Goal: Task Accomplishment & Management: Manage account settings

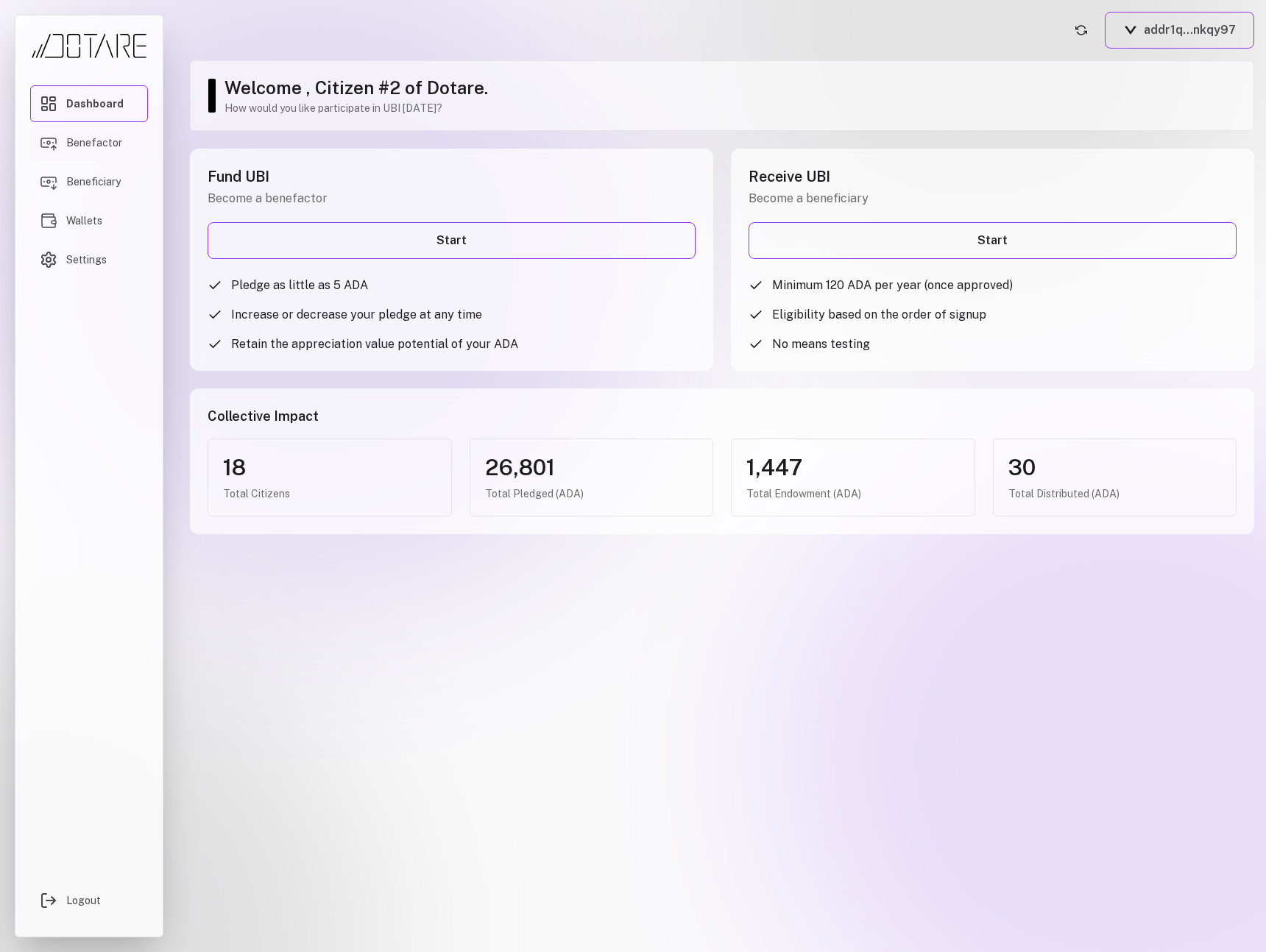
click at [110, 149] on span "Benefactor" at bounding box center [94, 143] width 56 height 15
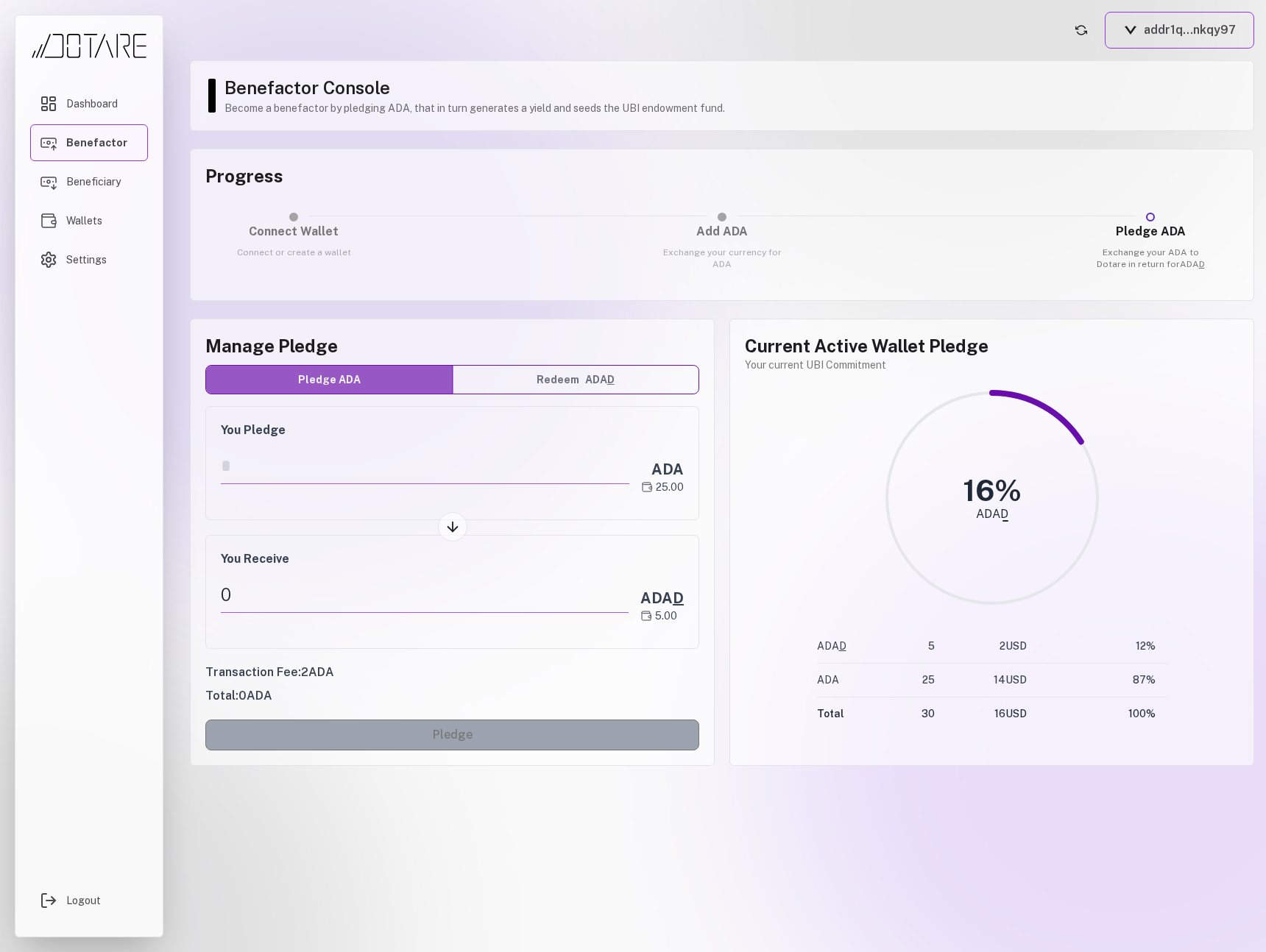
click at [539, 372] on button "Redeem ADA D" at bounding box center [576, 379] width 247 height 28
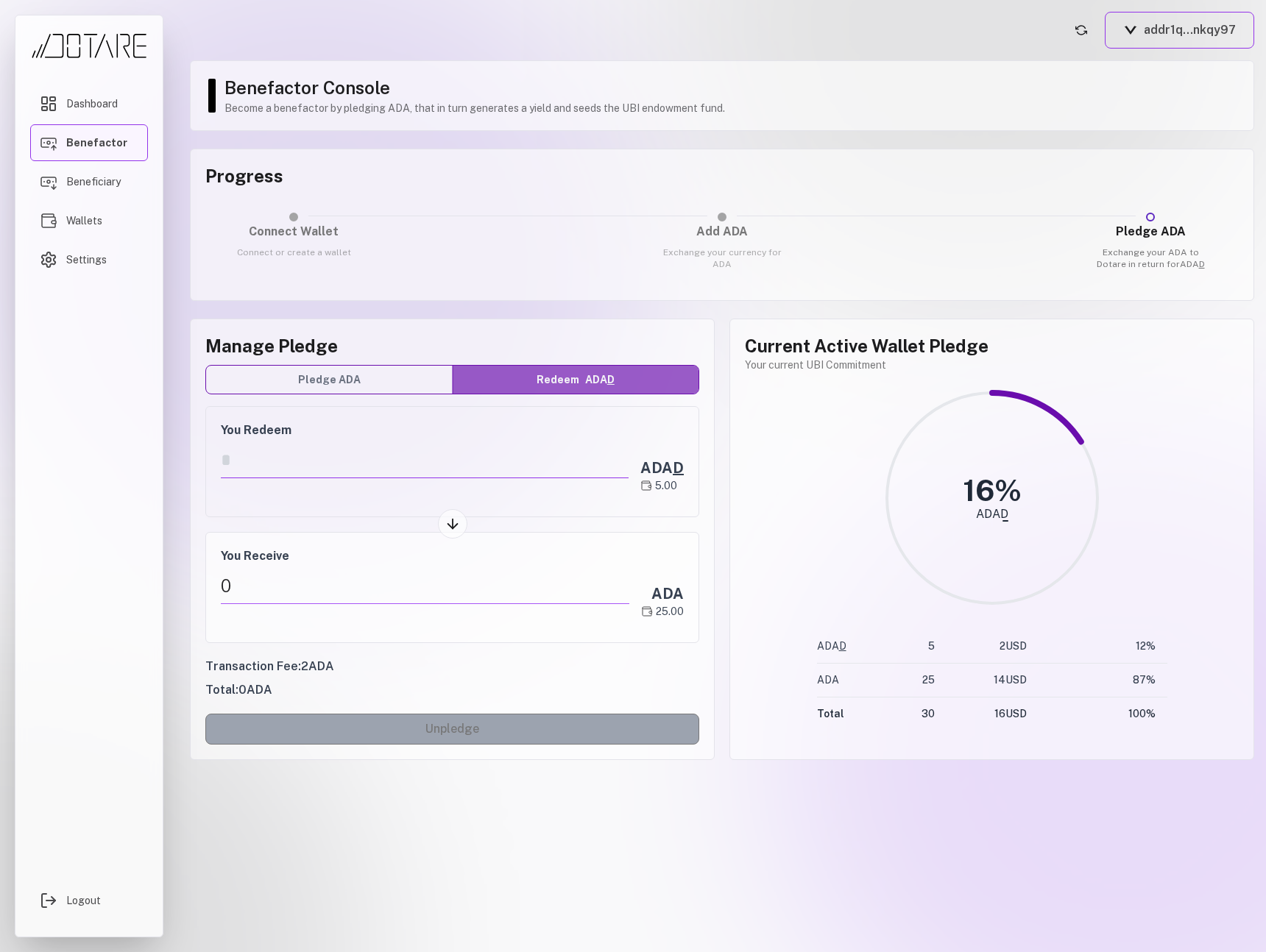
click at [328, 477] on input "*" at bounding box center [424, 463] width 408 height 30
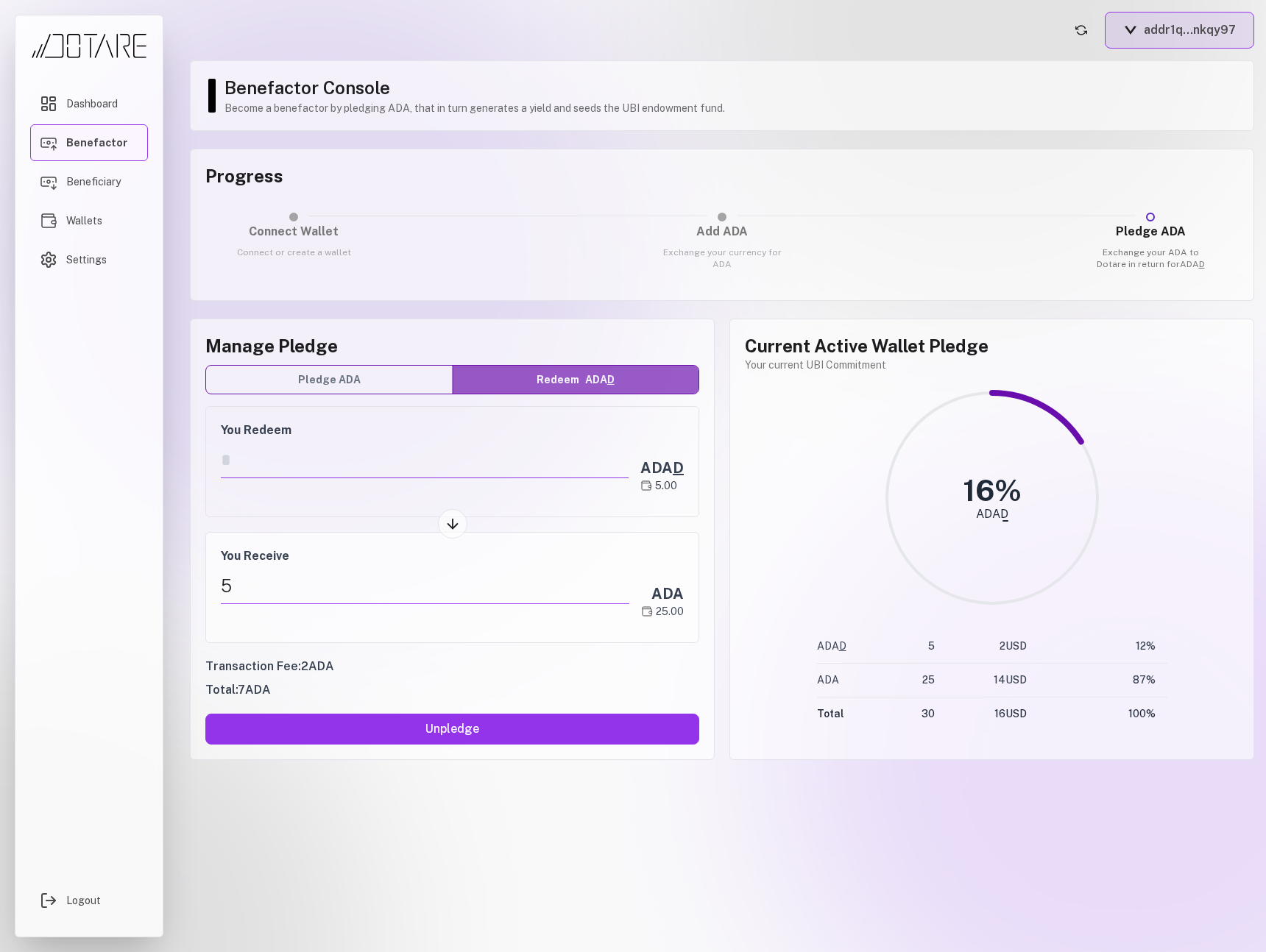
type input "*"
click at [1183, 36] on button "addr1q...nkqy97" at bounding box center [1179, 29] width 150 height 37
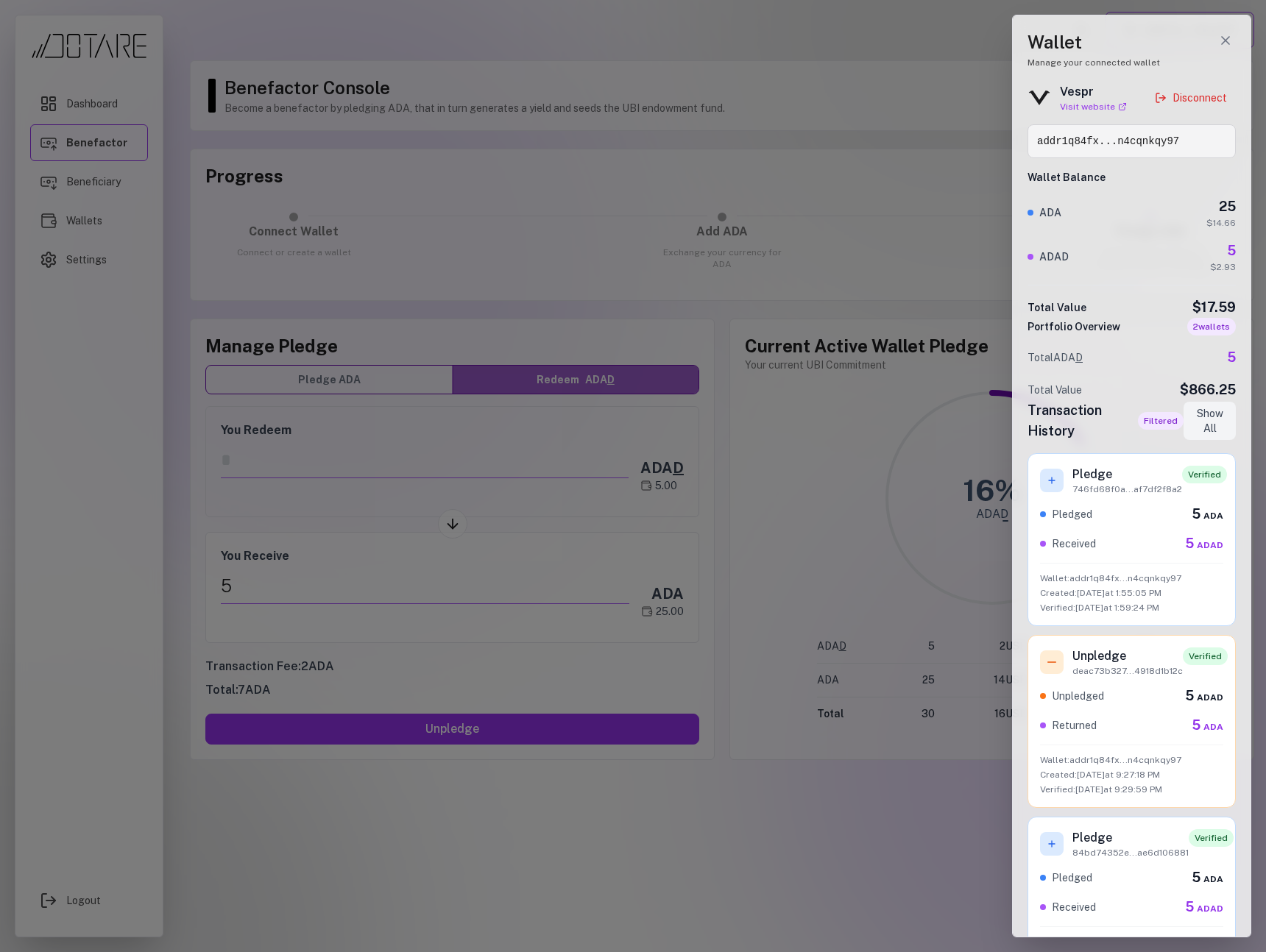
click at [971, 281] on div at bounding box center [633, 476] width 1266 height 952
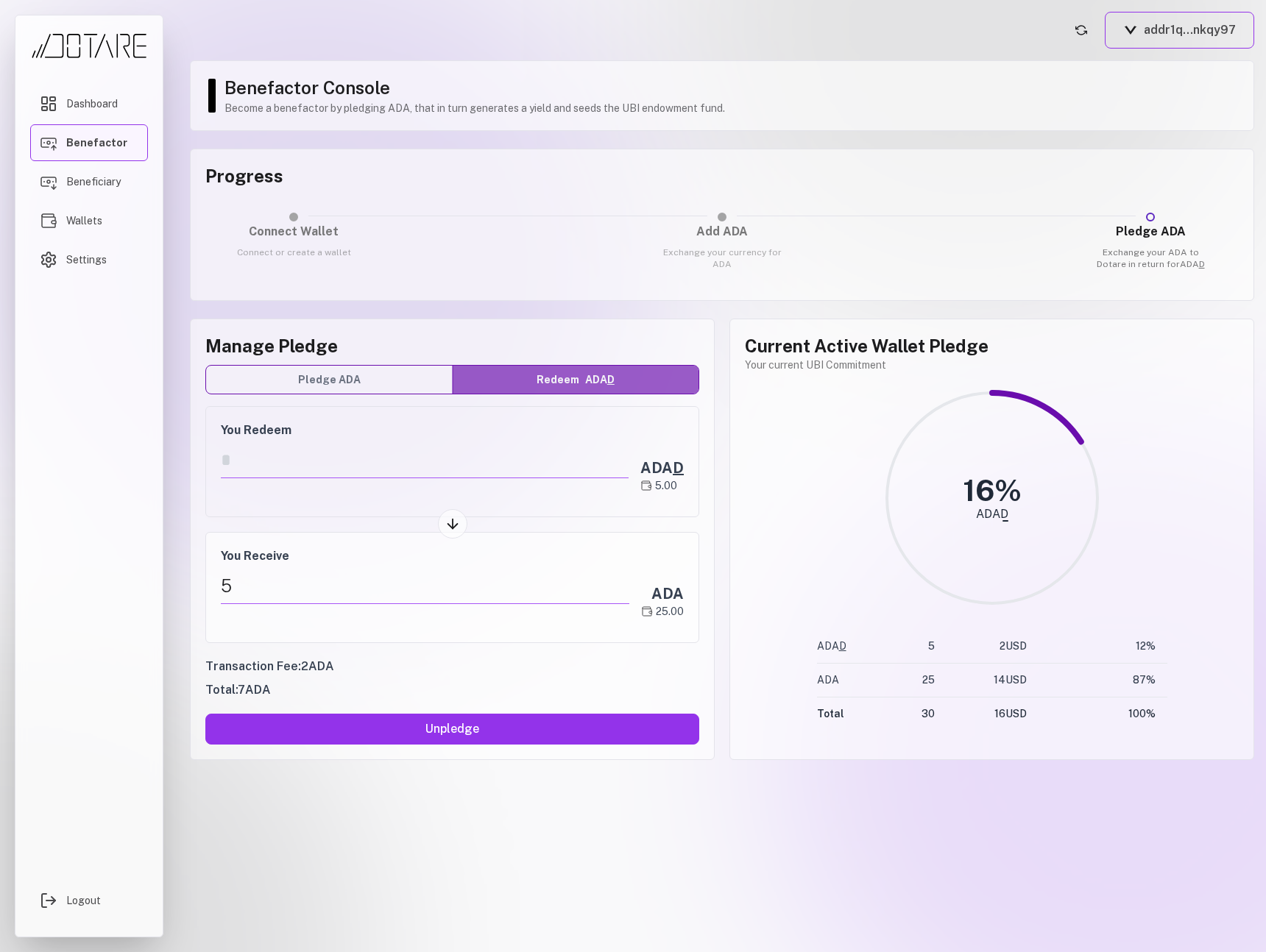
click at [1028, 400] on circle at bounding box center [992, 498] width 211 height 211
drag, startPoint x: 1028, startPoint y: 400, endPoint x: 998, endPoint y: 453, distance: 60.9
click at [998, 453] on circle at bounding box center [992, 498] width 211 height 211
click at [919, 425] on circle at bounding box center [992, 498] width 211 height 211
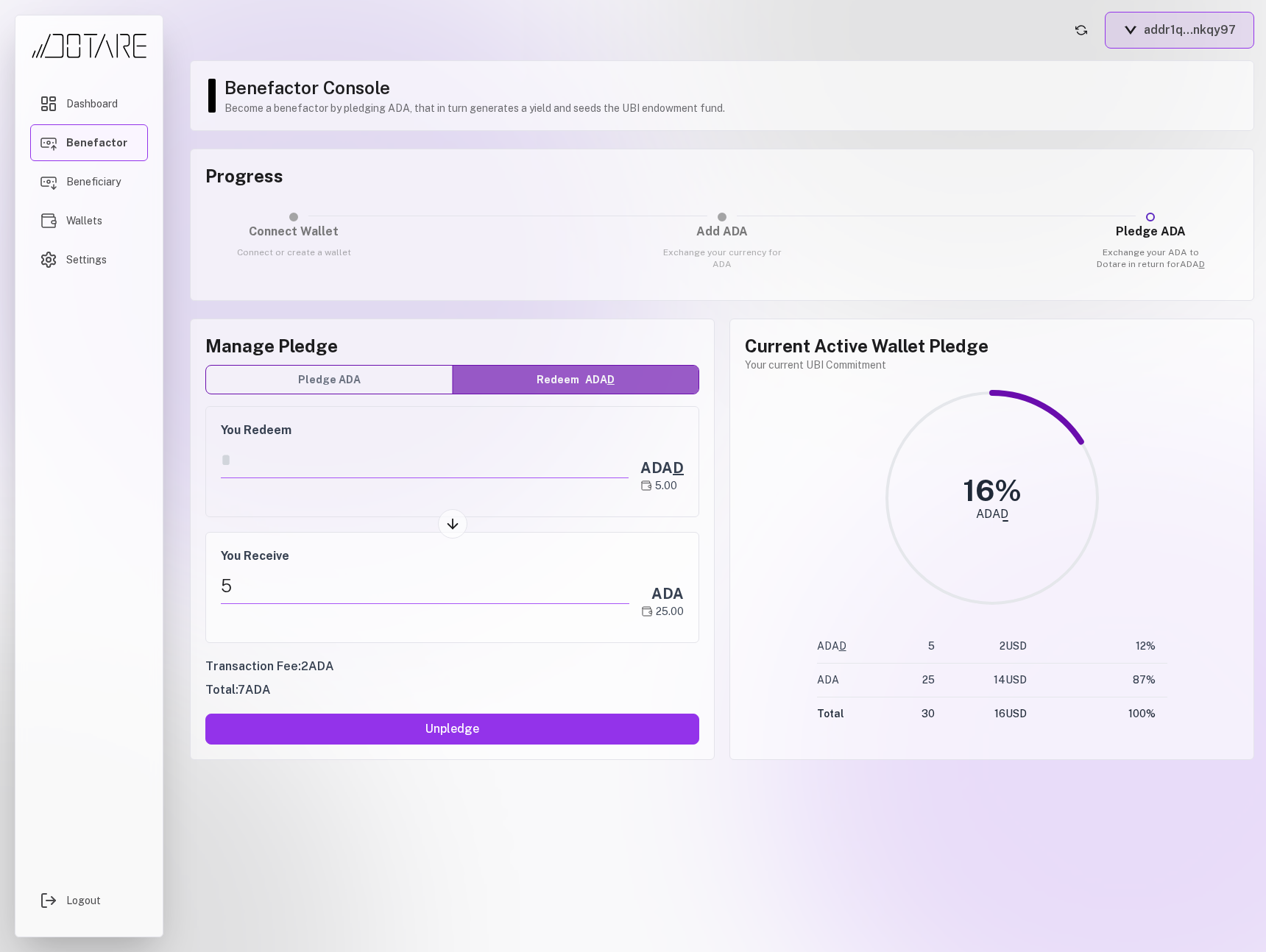
click at [1210, 34] on button "addr1q...nkqy97" at bounding box center [1179, 29] width 150 height 37
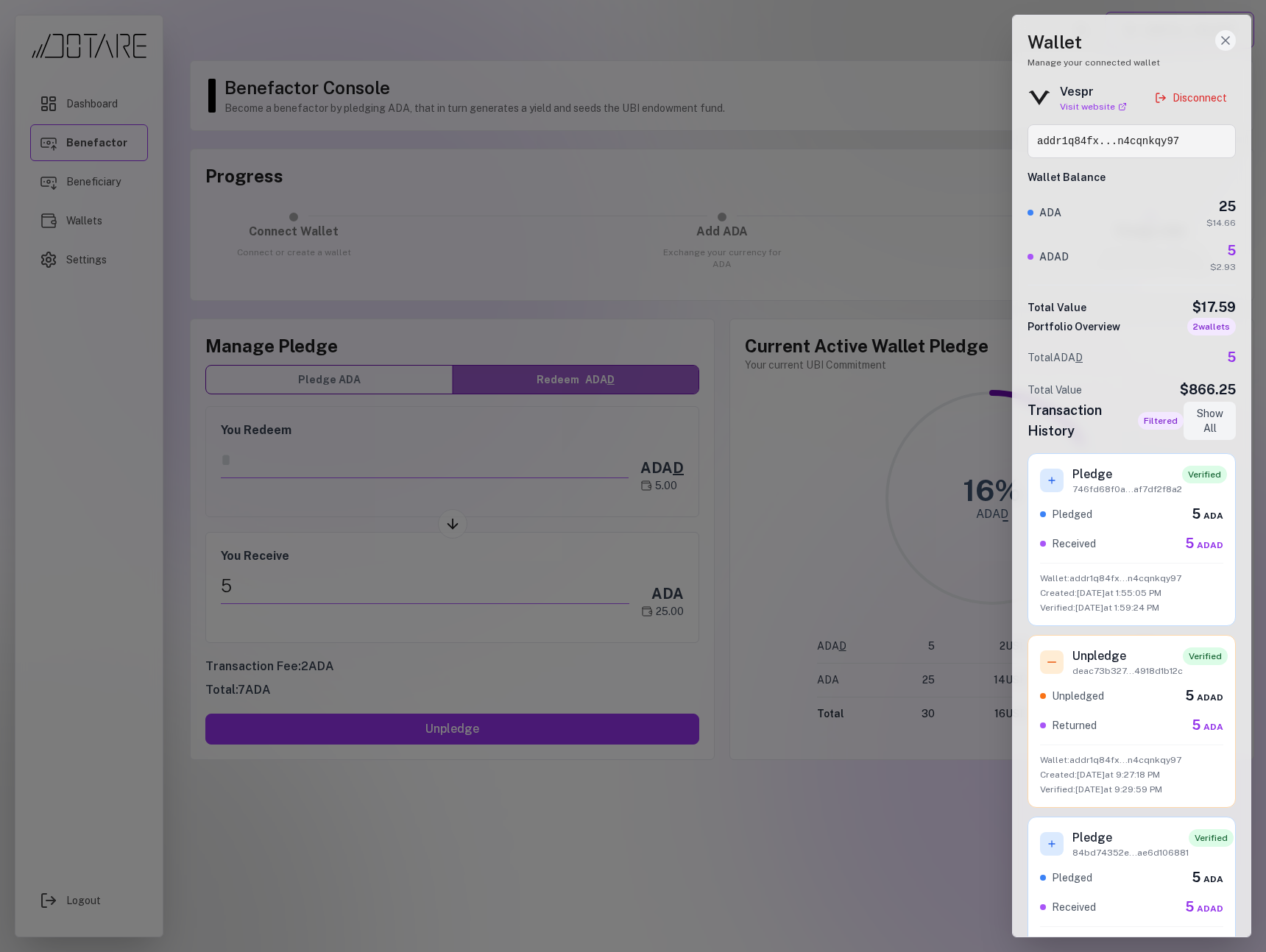
click at [1222, 38] on line "Close wallet drawer" at bounding box center [1225, 40] width 7 height 7
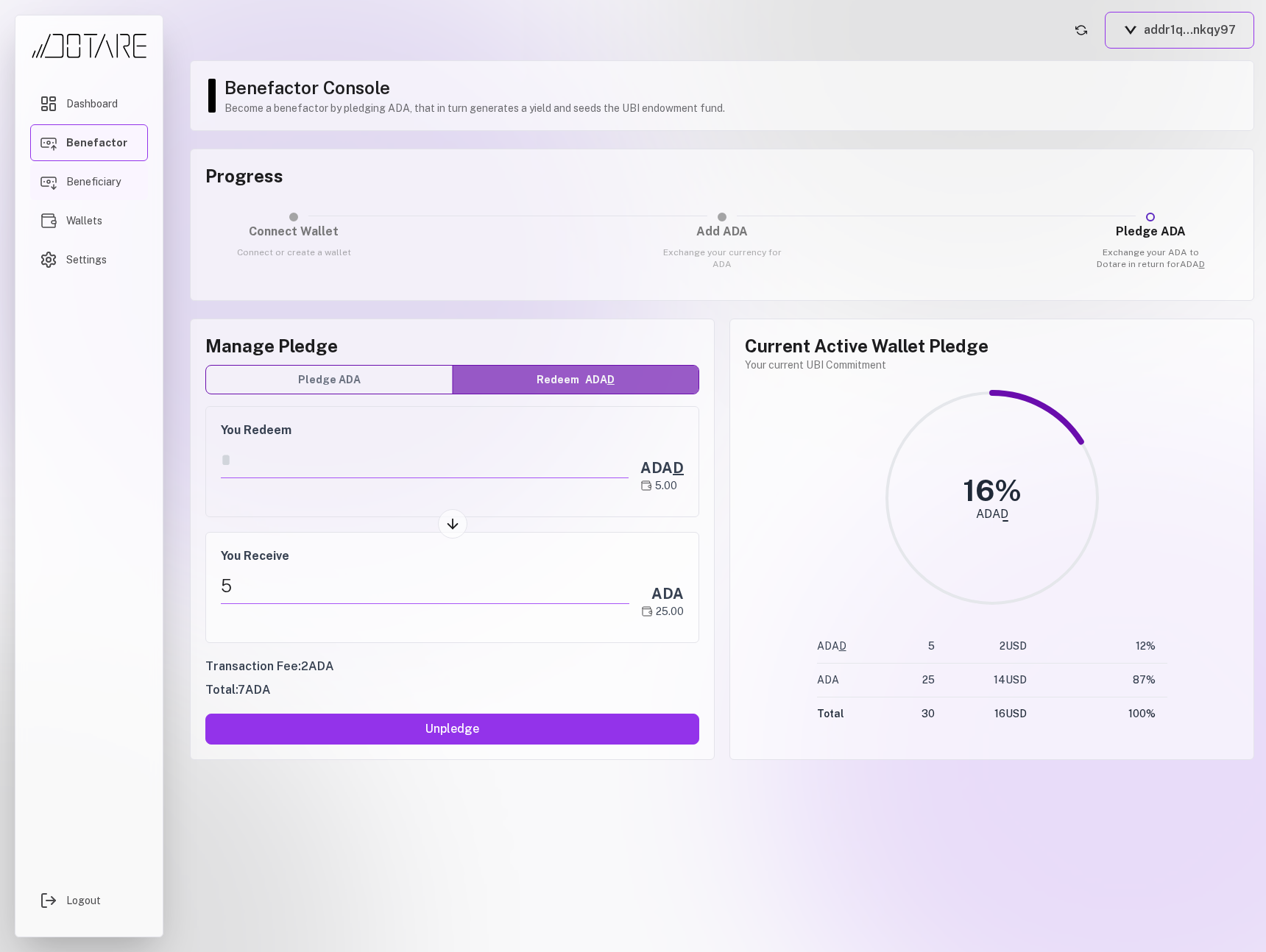
click at [78, 192] on link "Beneficiary" at bounding box center [89, 181] width 118 height 37
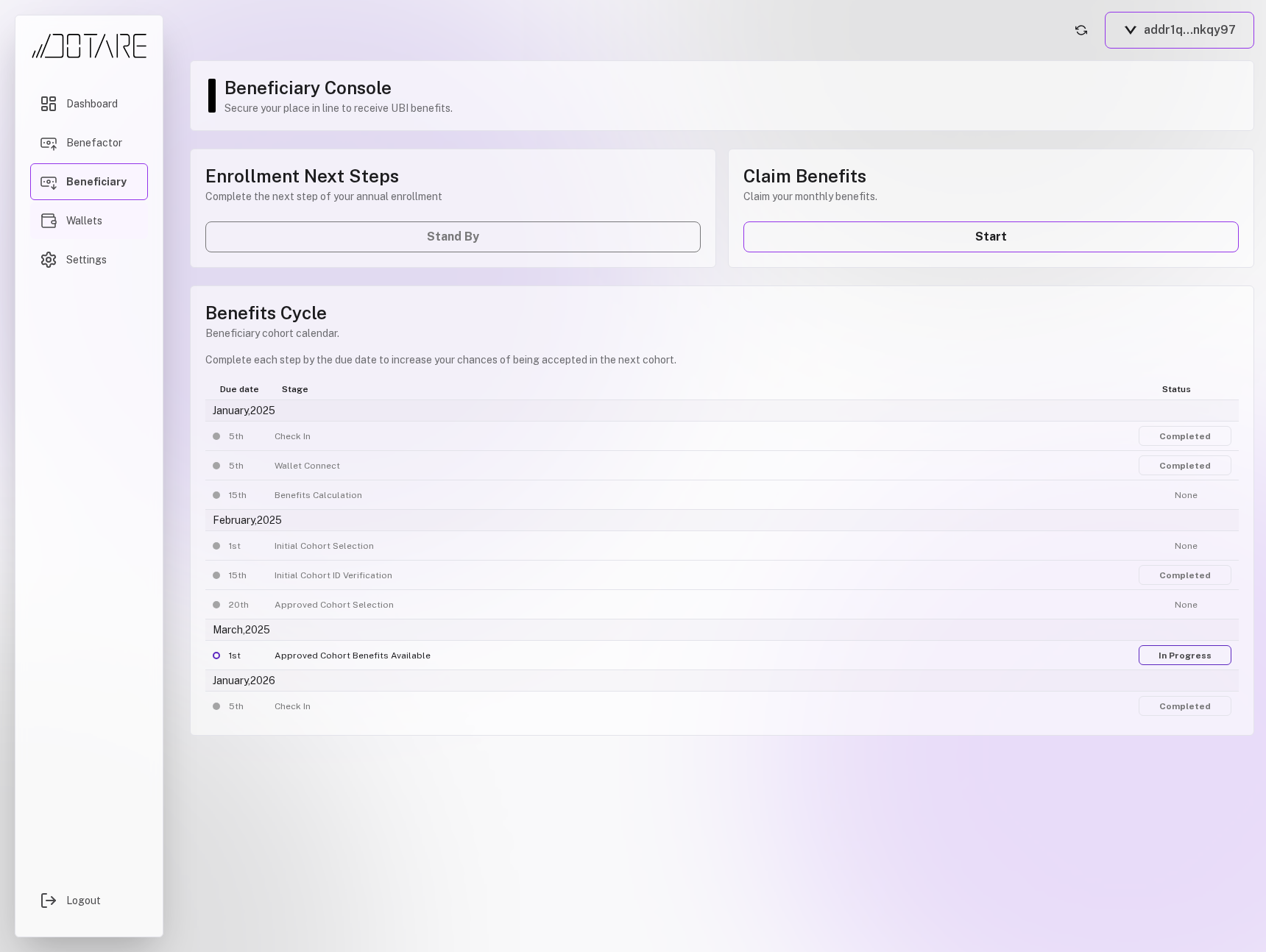
click at [78, 220] on span "Wallets" at bounding box center [84, 221] width 36 height 15
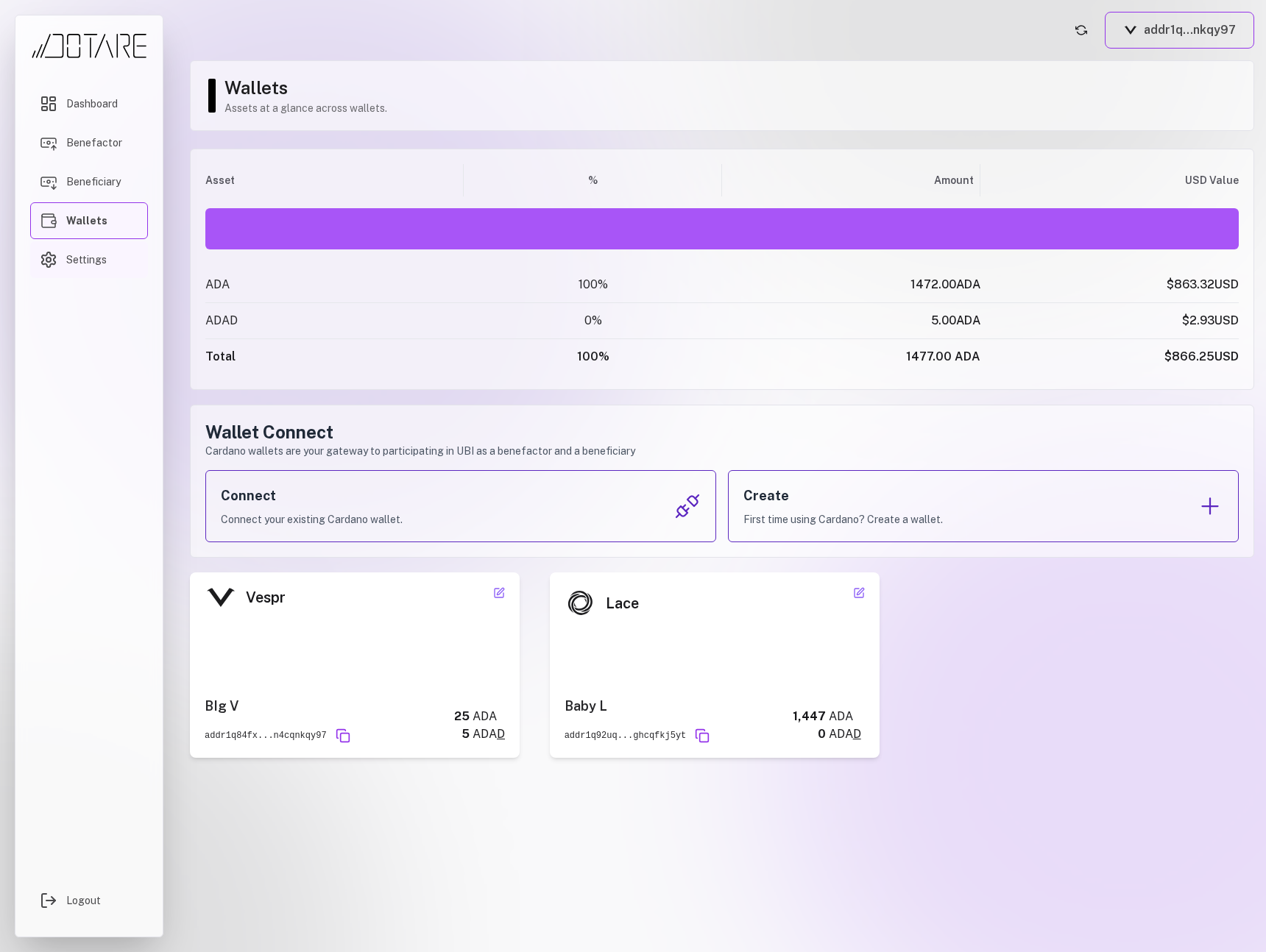
click at [85, 259] on span "Settings" at bounding box center [87, 260] width 41 height 15
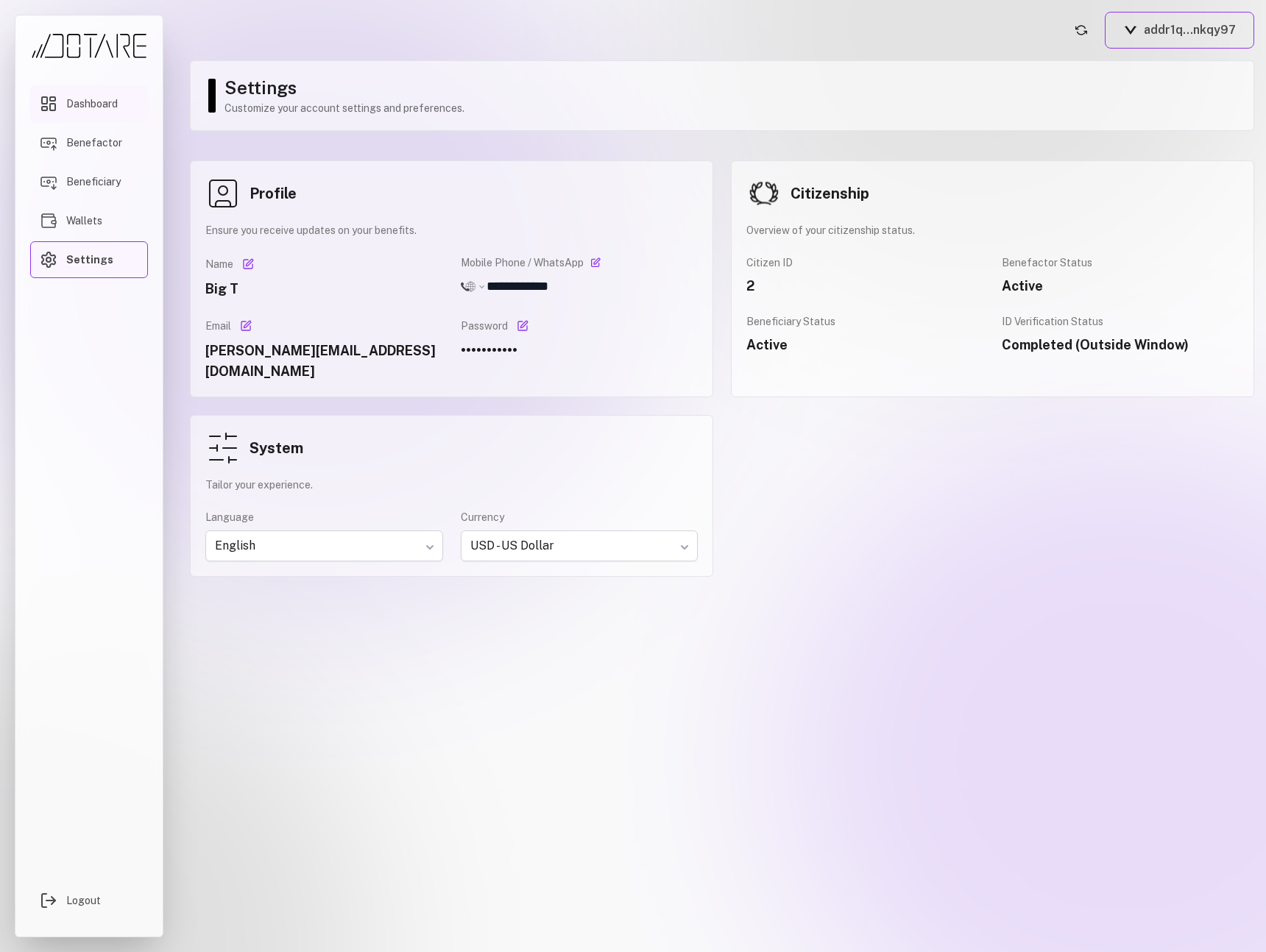
click at [83, 100] on span "Dashboard" at bounding box center [92, 104] width 51 height 15
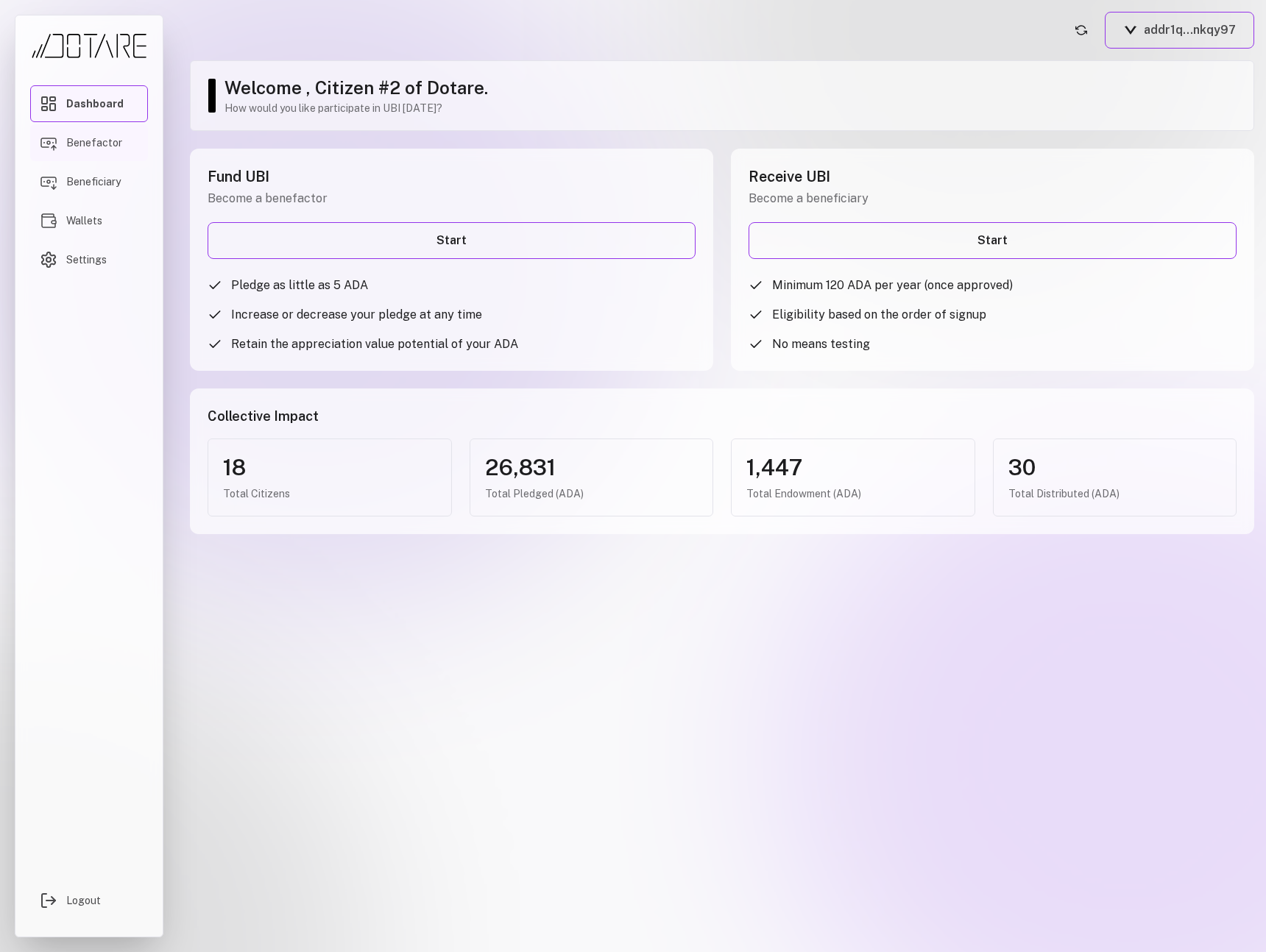
click at [97, 144] on span "Benefactor" at bounding box center [94, 143] width 56 height 15
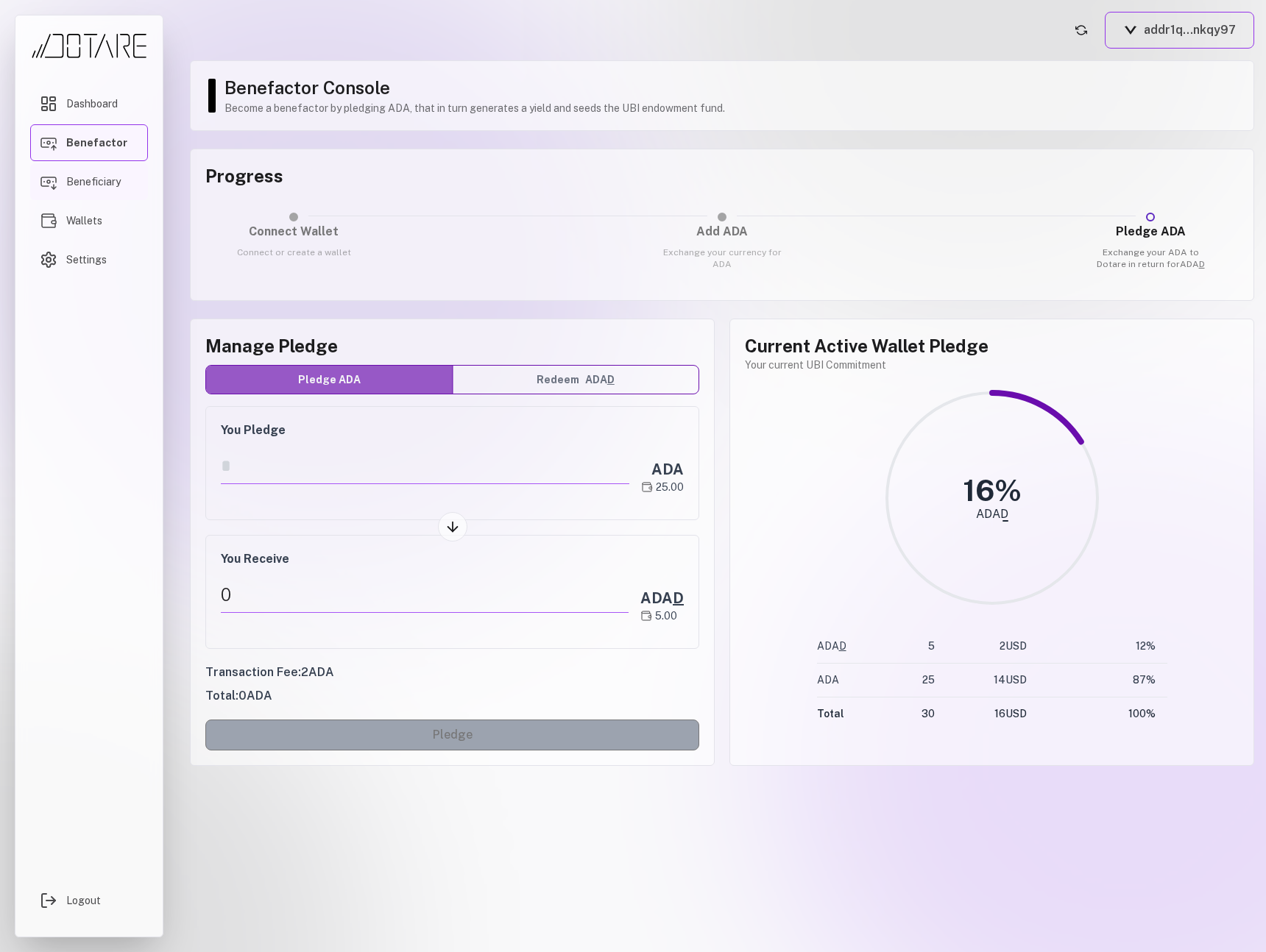
click at [93, 194] on link "Beneficiary" at bounding box center [89, 181] width 118 height 37
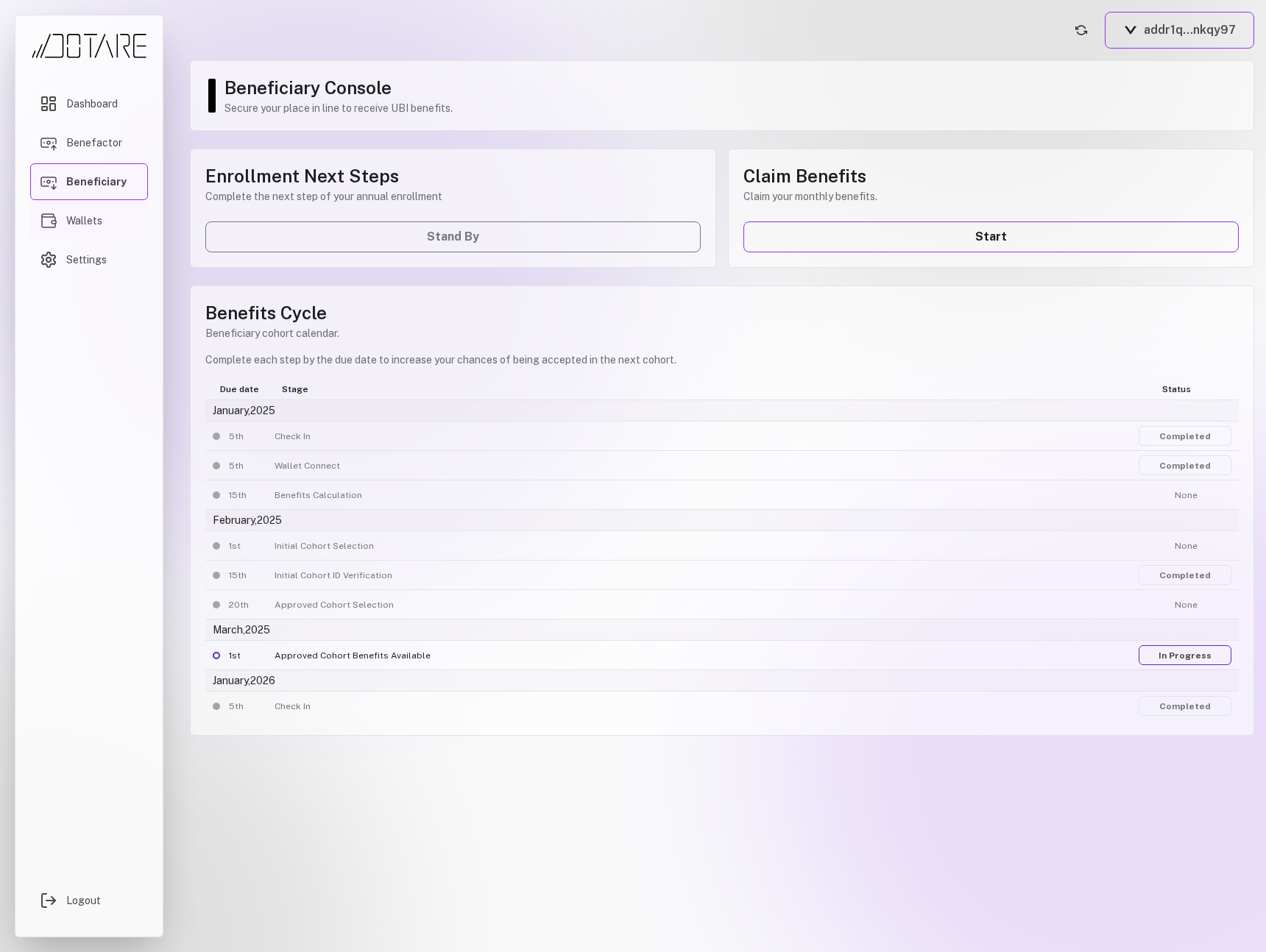
click at [96, 218] on span "Wallets" at bounding box center [84, 221] width 36 height 15
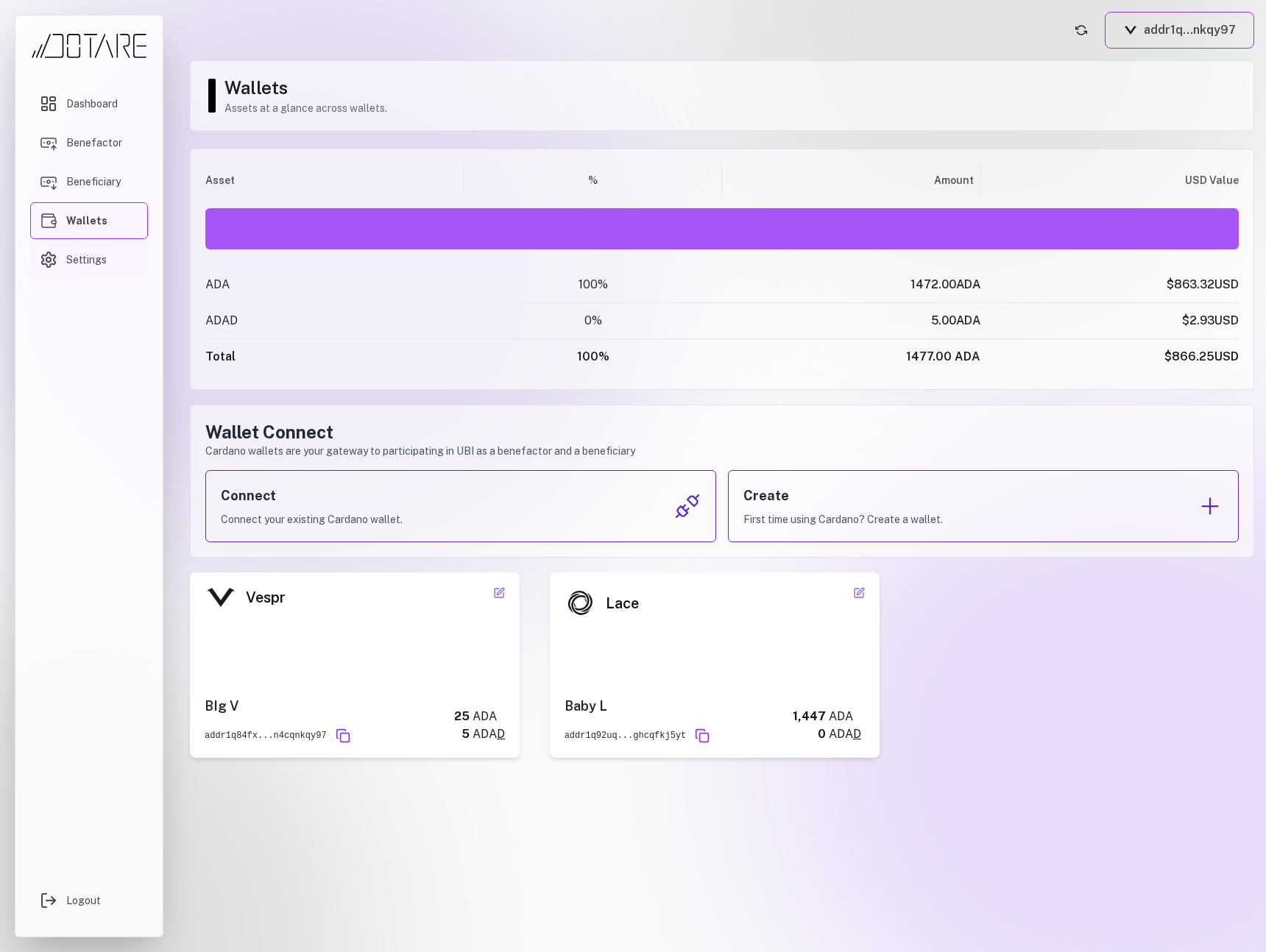
click at [86, 269] on link "Settings" at bounding box center [89, 259] width 118 height 37
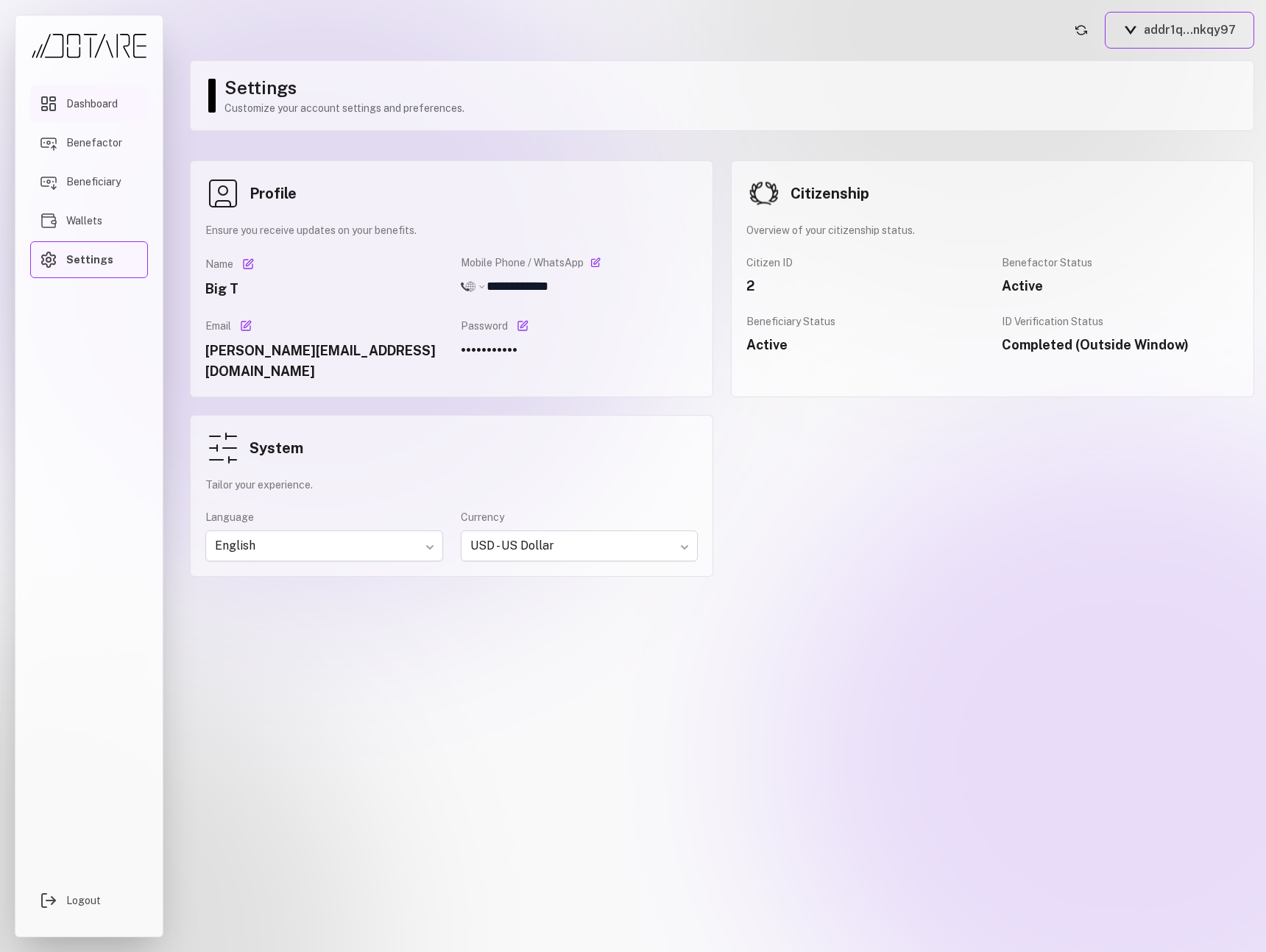
click at [83, 106] on span "Dashboard" at bounding box center [92, 104] width 51 height 15
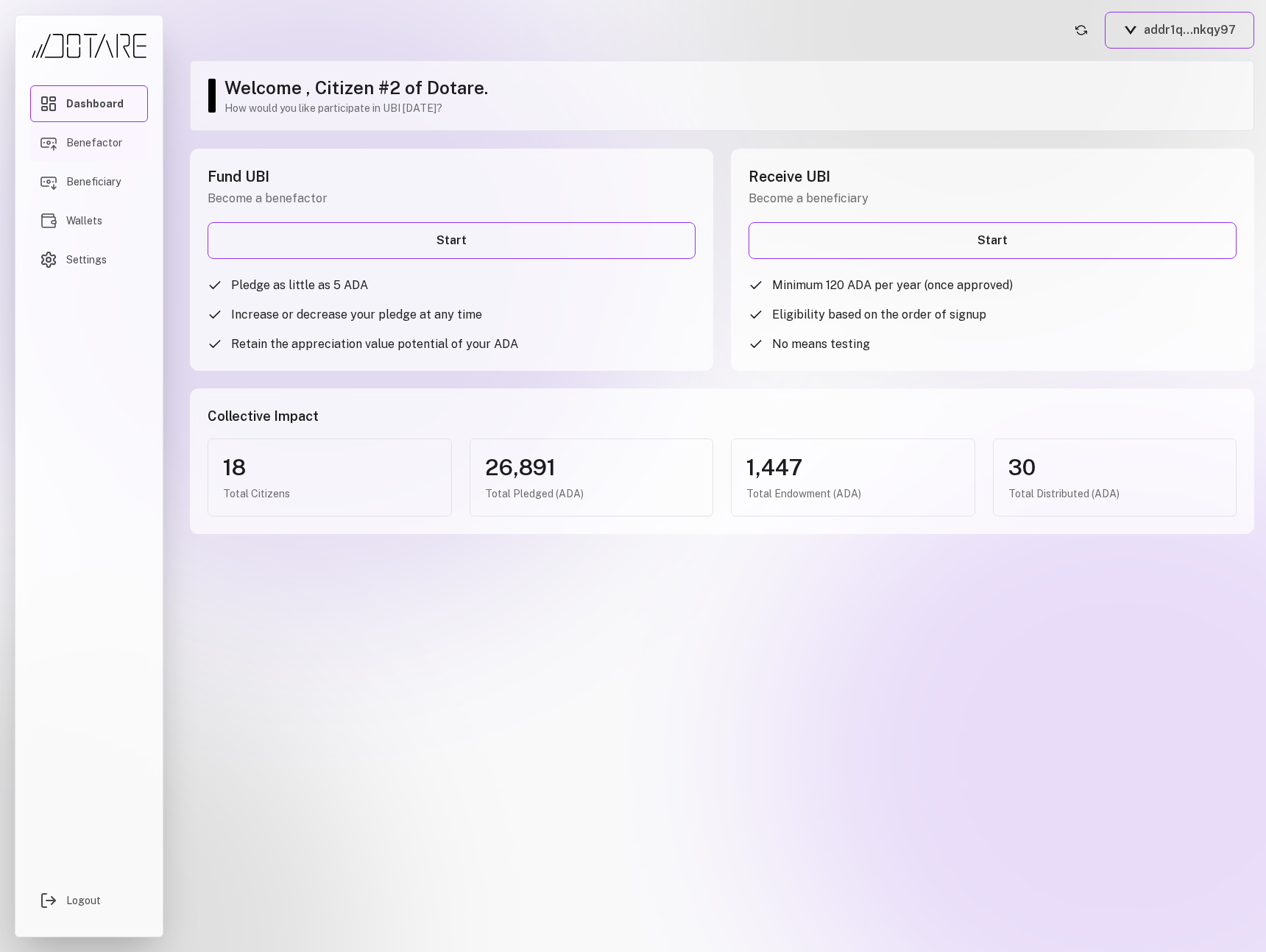
click at [122, 151] on link "Benefactor" at bounding box center [89, 142] width 118 height 37
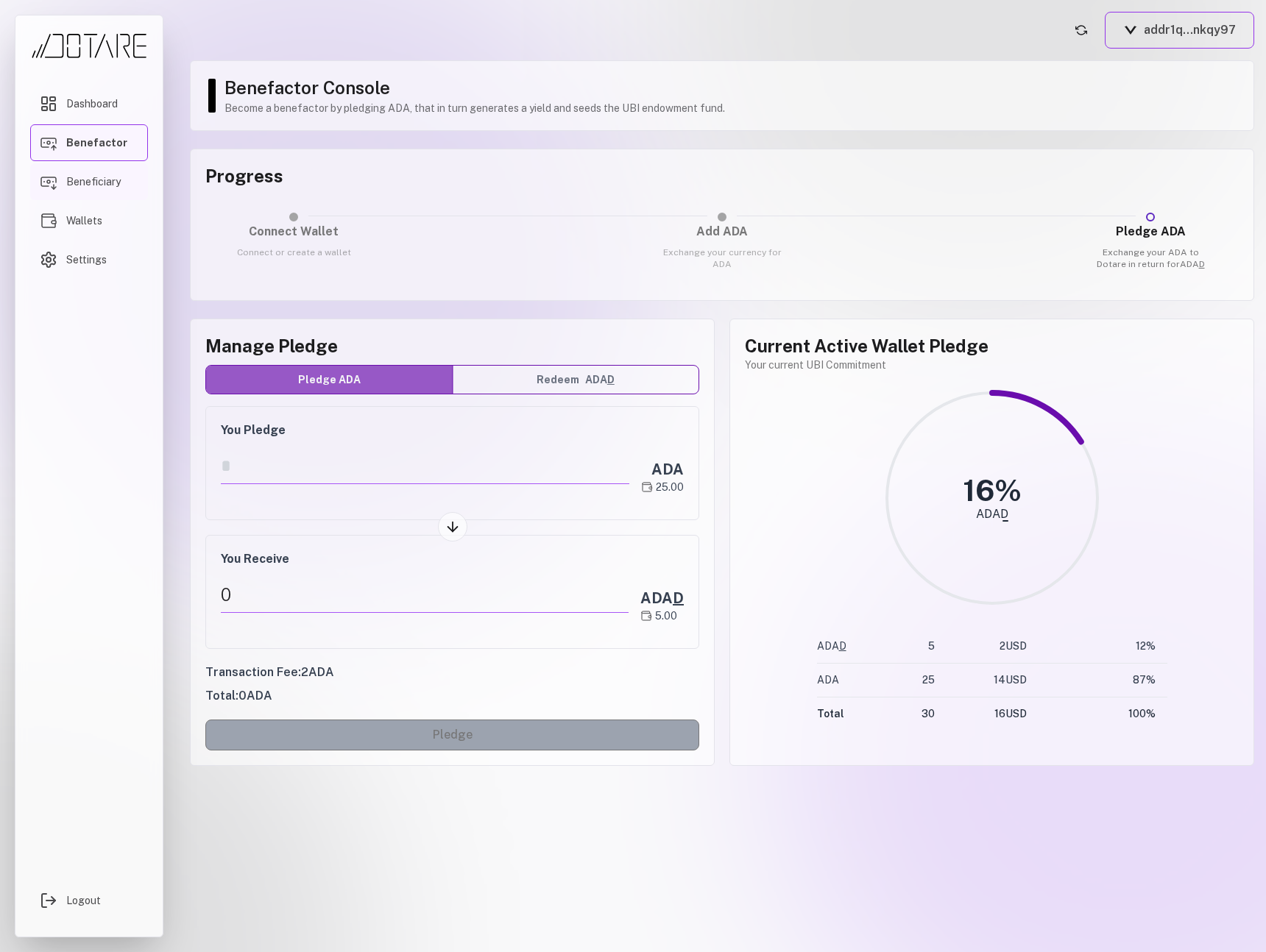
click at [136, 177] on link "Beneficiary" at bounding box center [89, 181] width 118 height 37
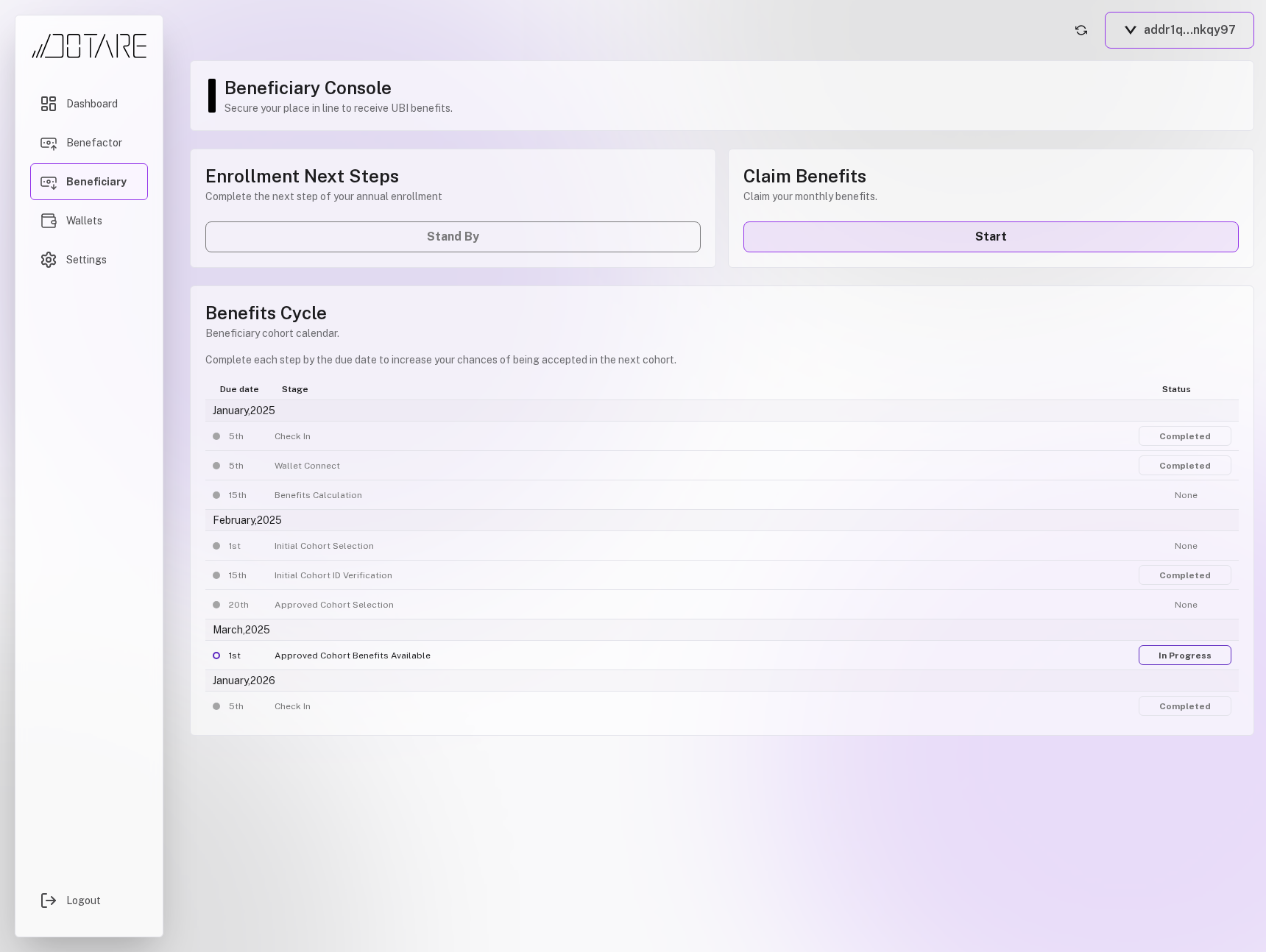
click at [805, 239] on link "Start" at bounding box center [991, 237] width 495 height 31
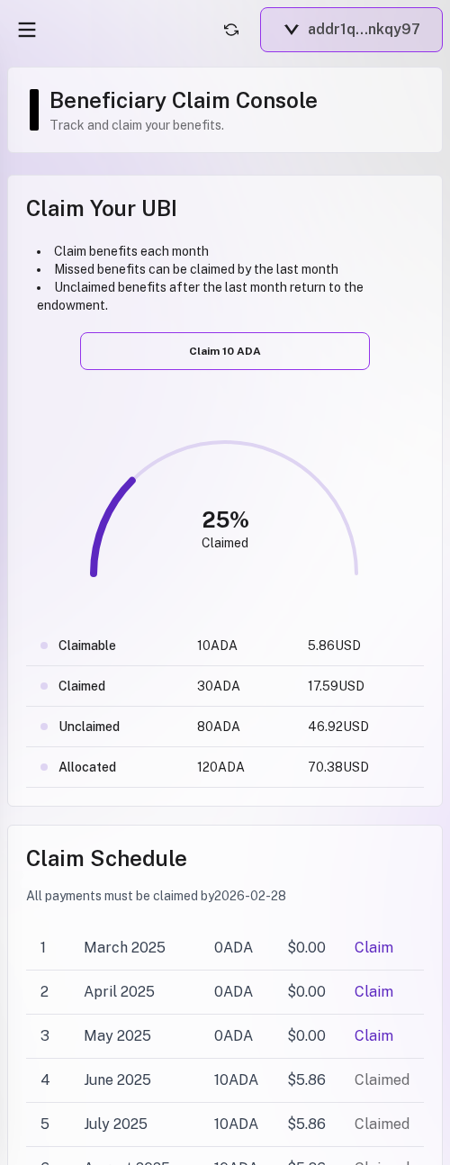
click at [332, 37] on button "addr1q...nkqy97" at bounding box center [351, 29] width 183 height 45
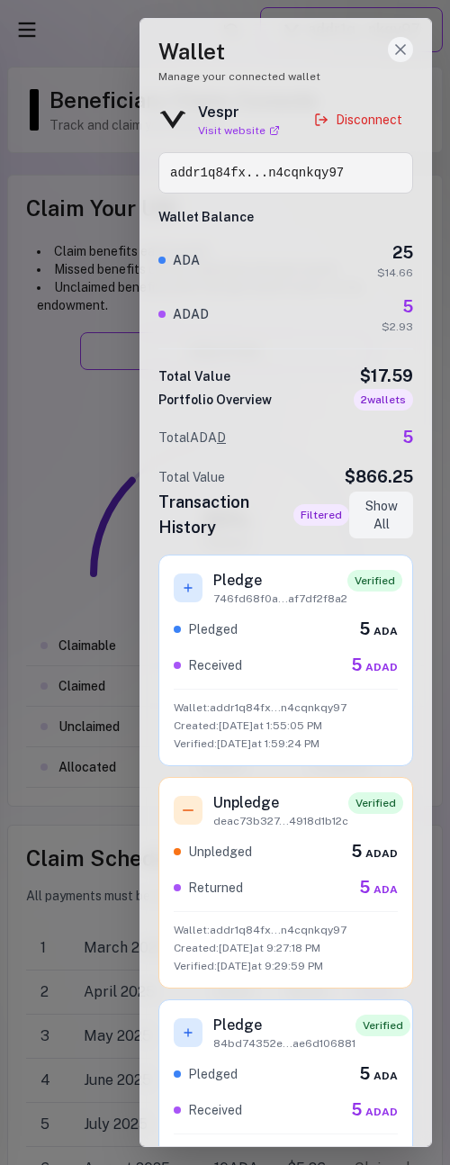
click at [400, 50] on line "Close wallet drawer" at bounding box center [400, 49] width 9 height 9
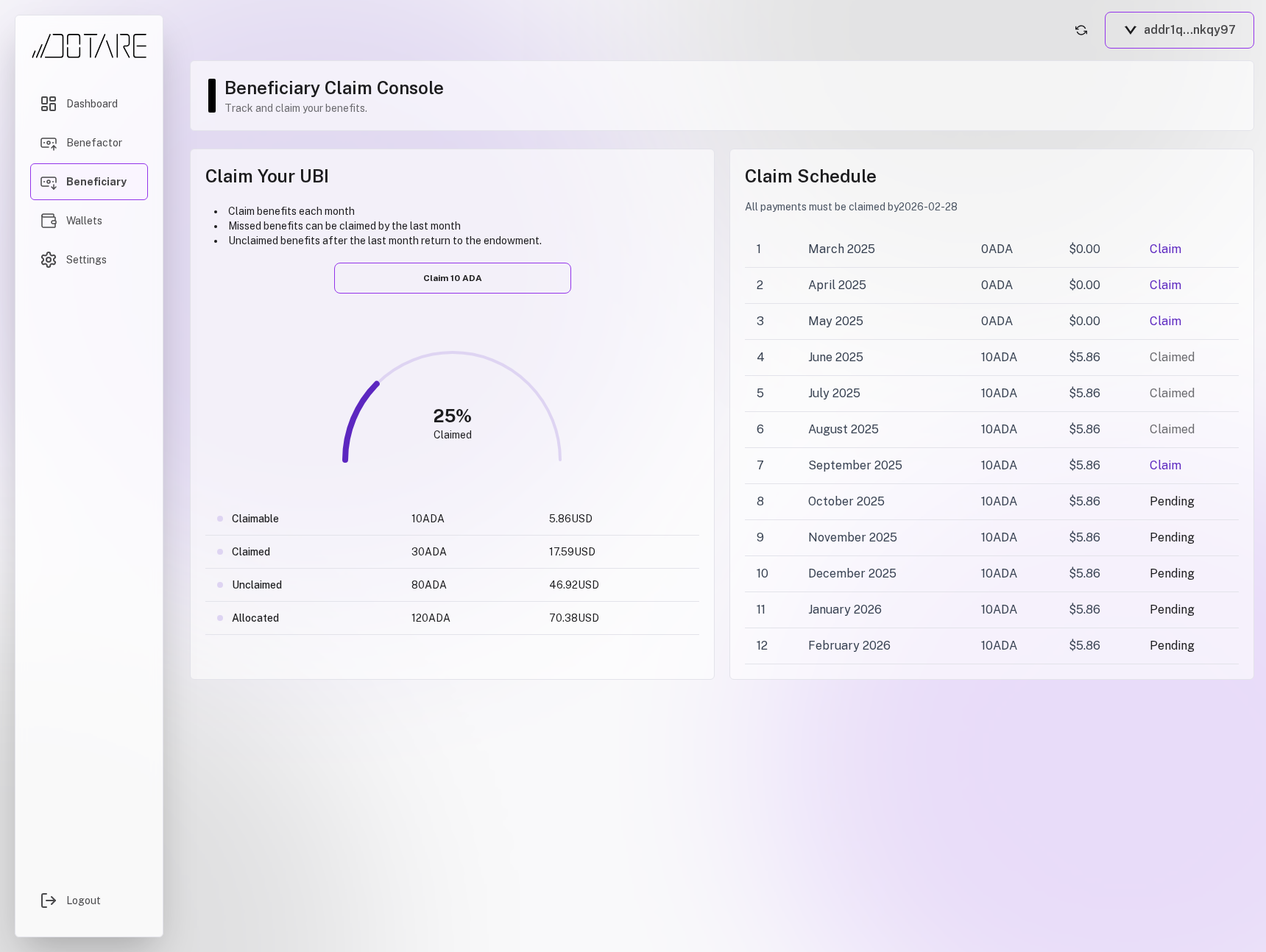
drag, startPoint x: 548, startPoint y: 518, endPoint x: 604, endPoint y: 621, distance: 117.2
click at [604, 621] on tbody "Claimable 10 ADA 5.86 USD Claimed 30 ADA 17.59 USD Unclaimed 80 ADA 46.92 USD A…" at bounding box center [452, 569] width 494 height 132
click at [129, 145] on link "Benefactor" at bounding box center [89, 142] width 118 height 37
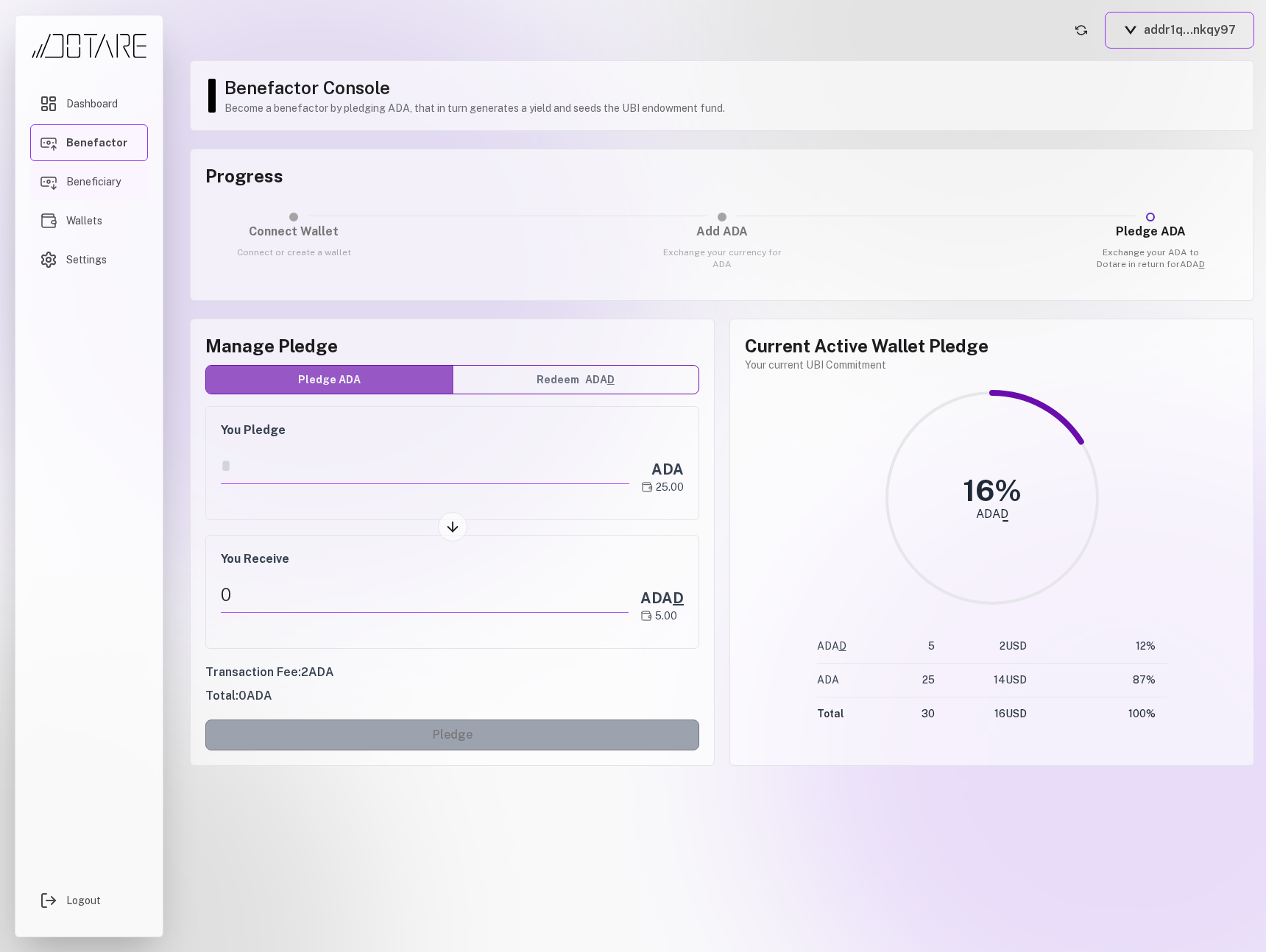
click at [122, 181] on link "Beneficiary" at bounding box center [89, 181] width 118 height 37
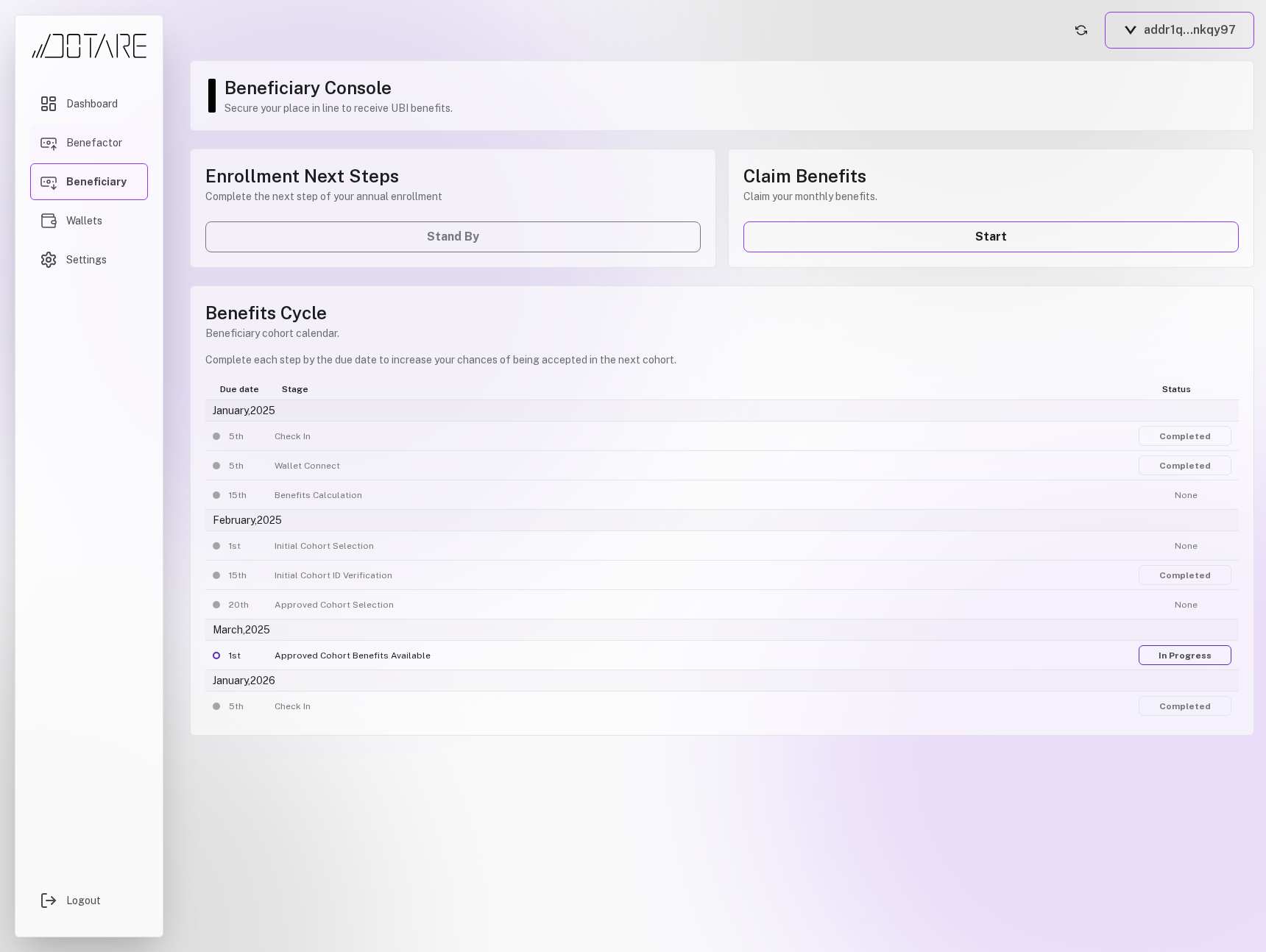
click at [116, 144] on span "Benefactor" at bounding box center [94, 143] width 56 height 15
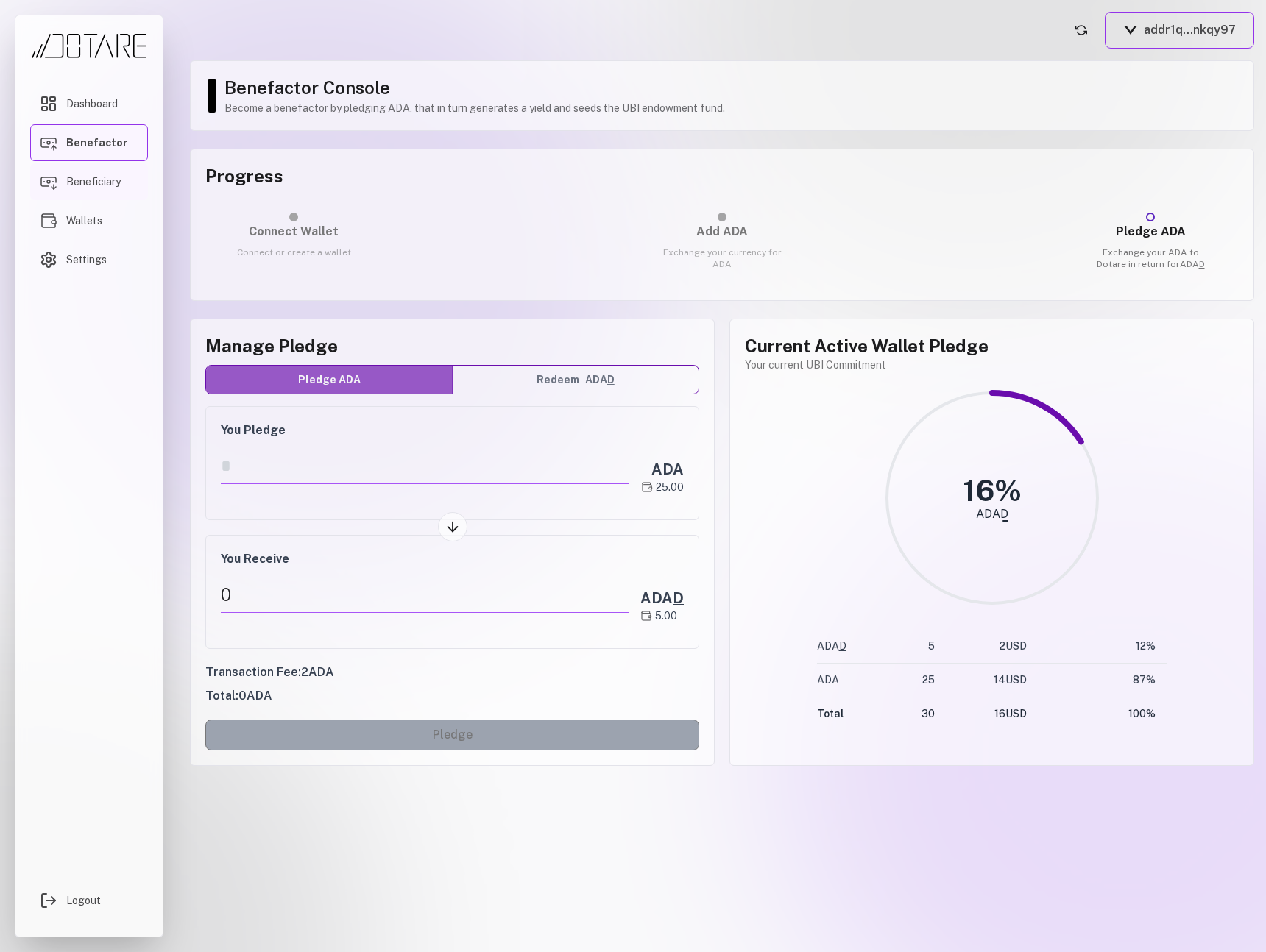
click at [114, 176] on span "Beneficiary" at bounding box center [93, 181] width 55 height 15
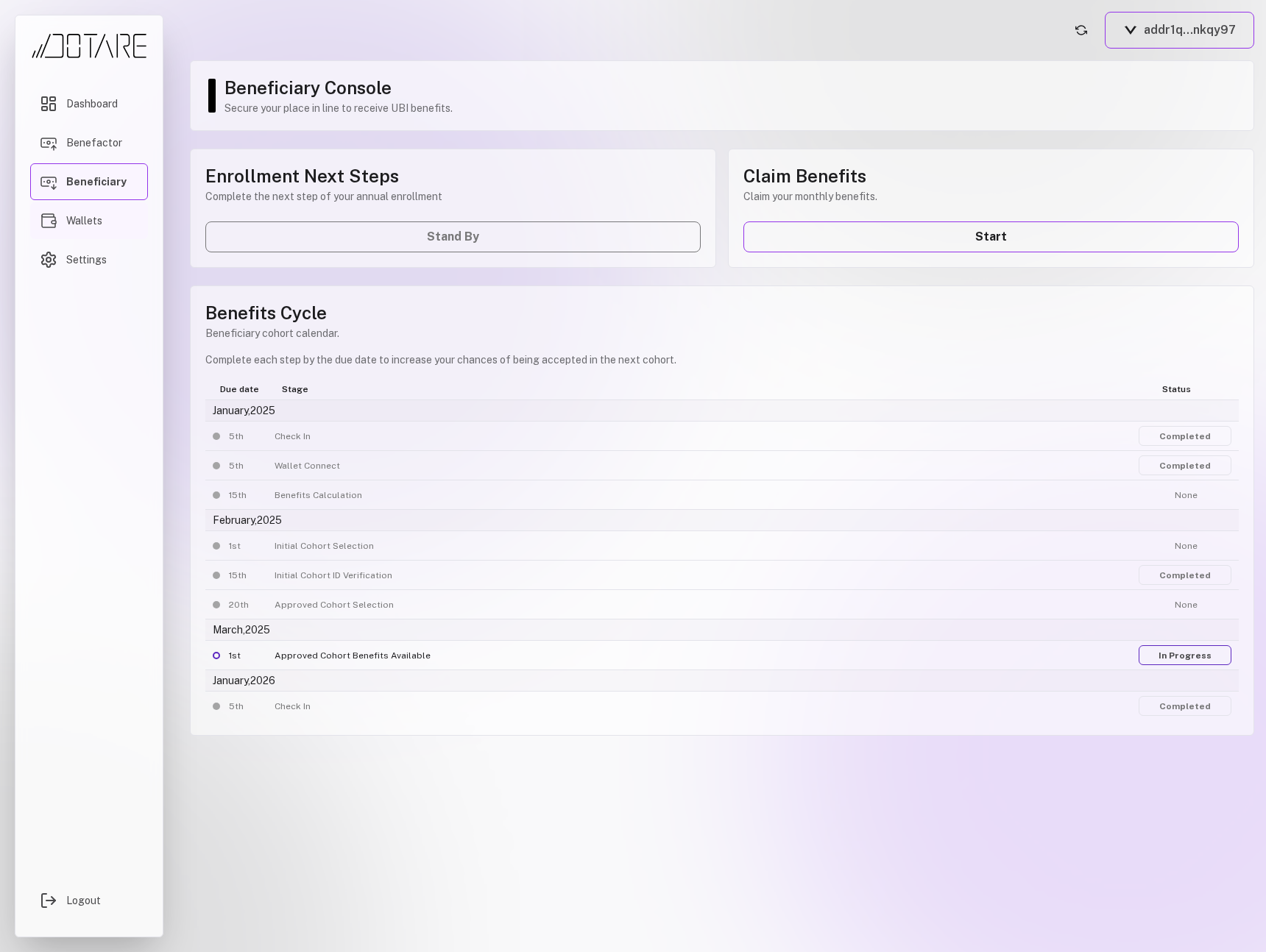
click at [110, 214] on link "Wallets" at bounding box center [89, 221] width 118 height 37
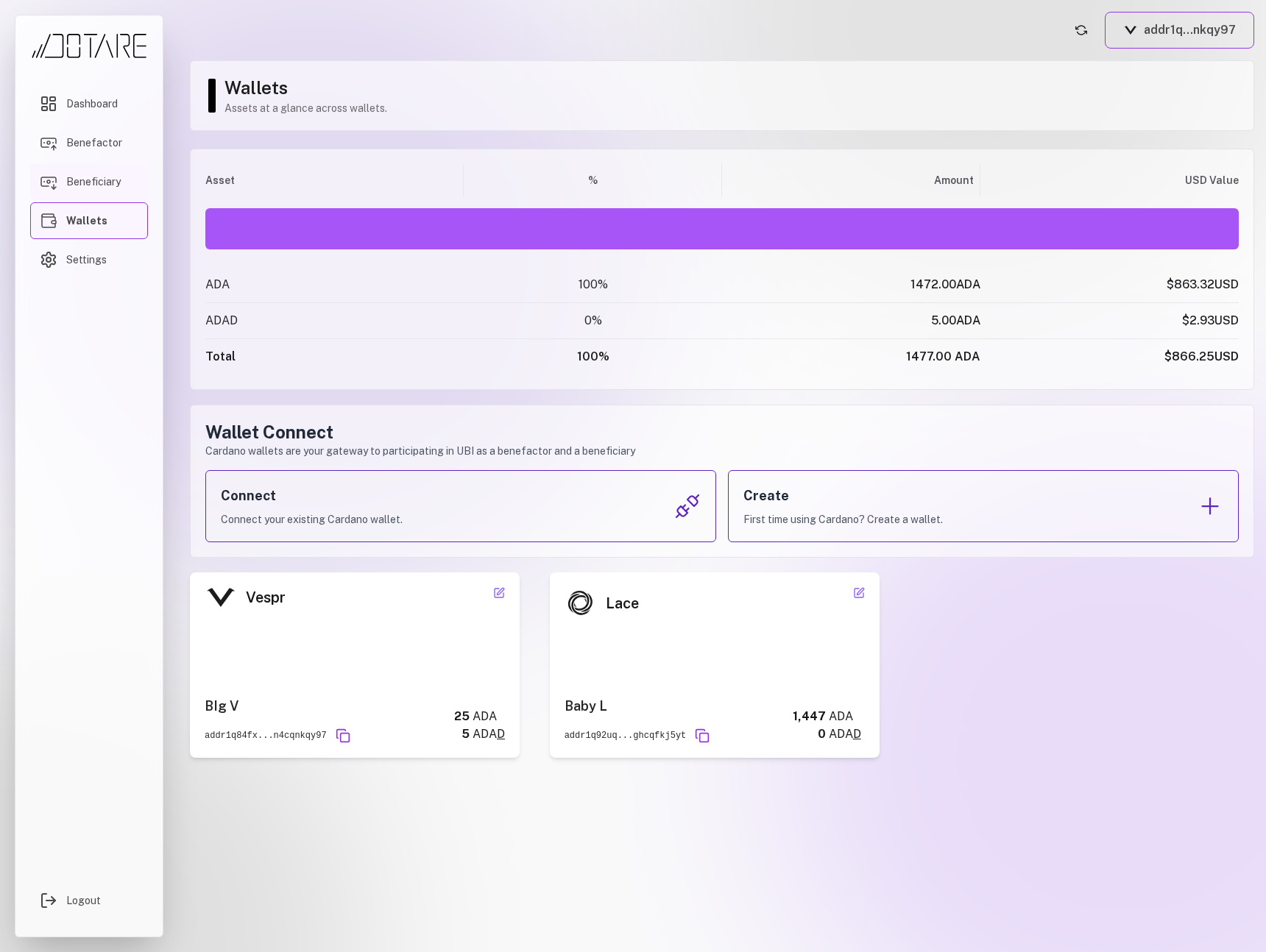
click at [108, 181] on span "Beneficiary" at bounding box center [93, 181] width 55 height 15
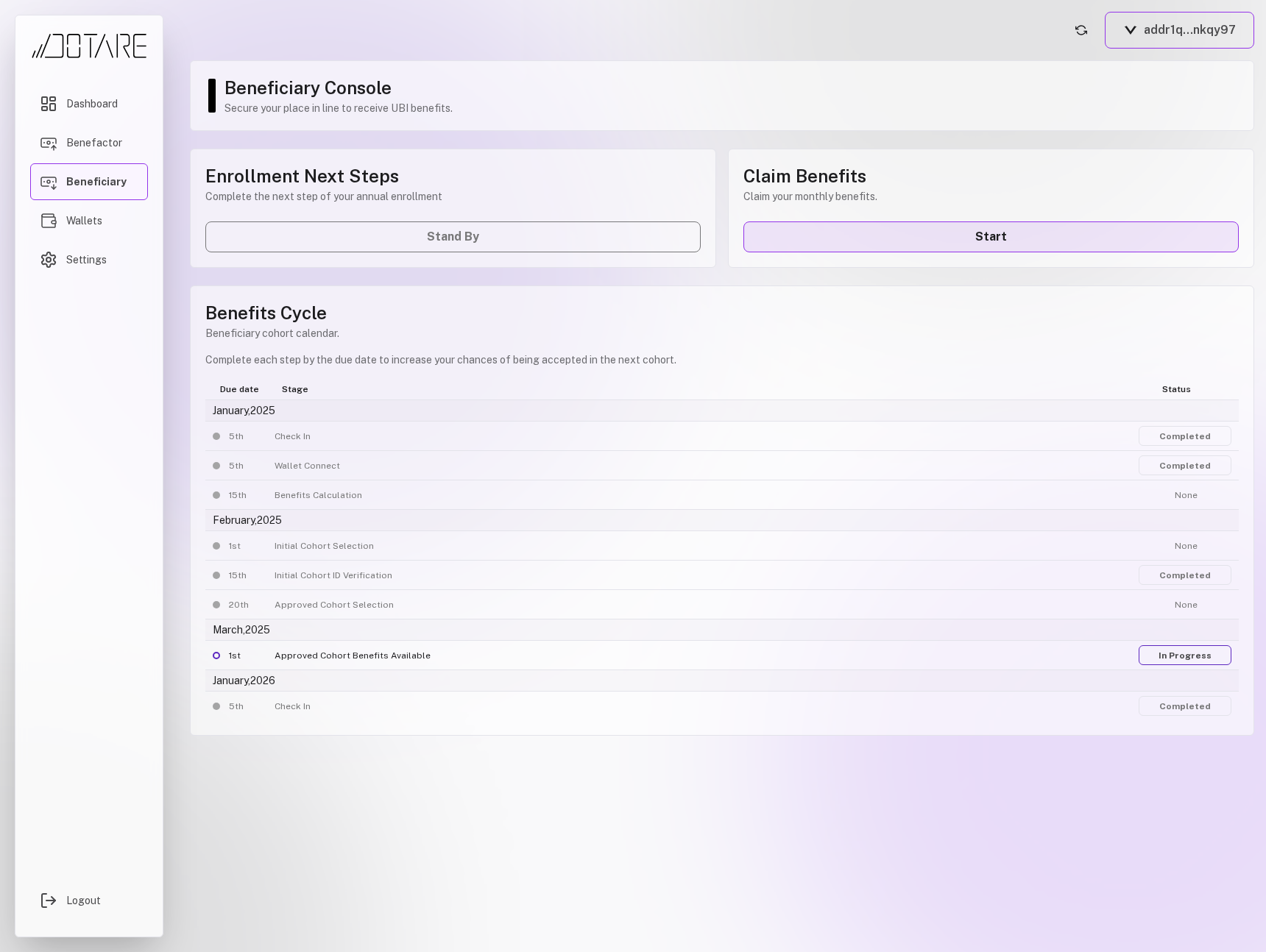
click at [879, 244] on link "Start" at bounding box center [991, 237] width 495 height 31
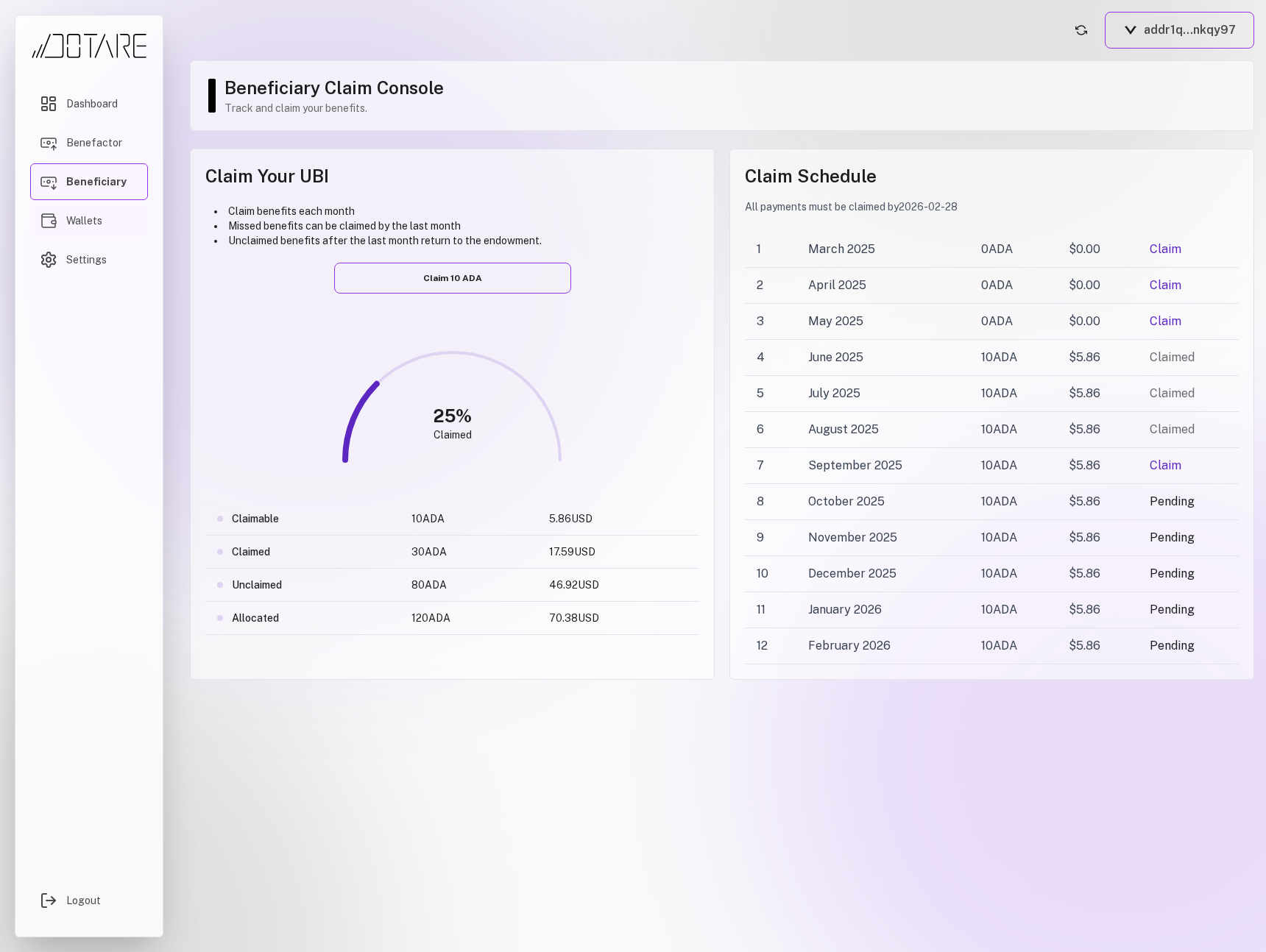
click at [92, 231] on link "Wallets" at bounding box center [89, 221] width 118 height 37
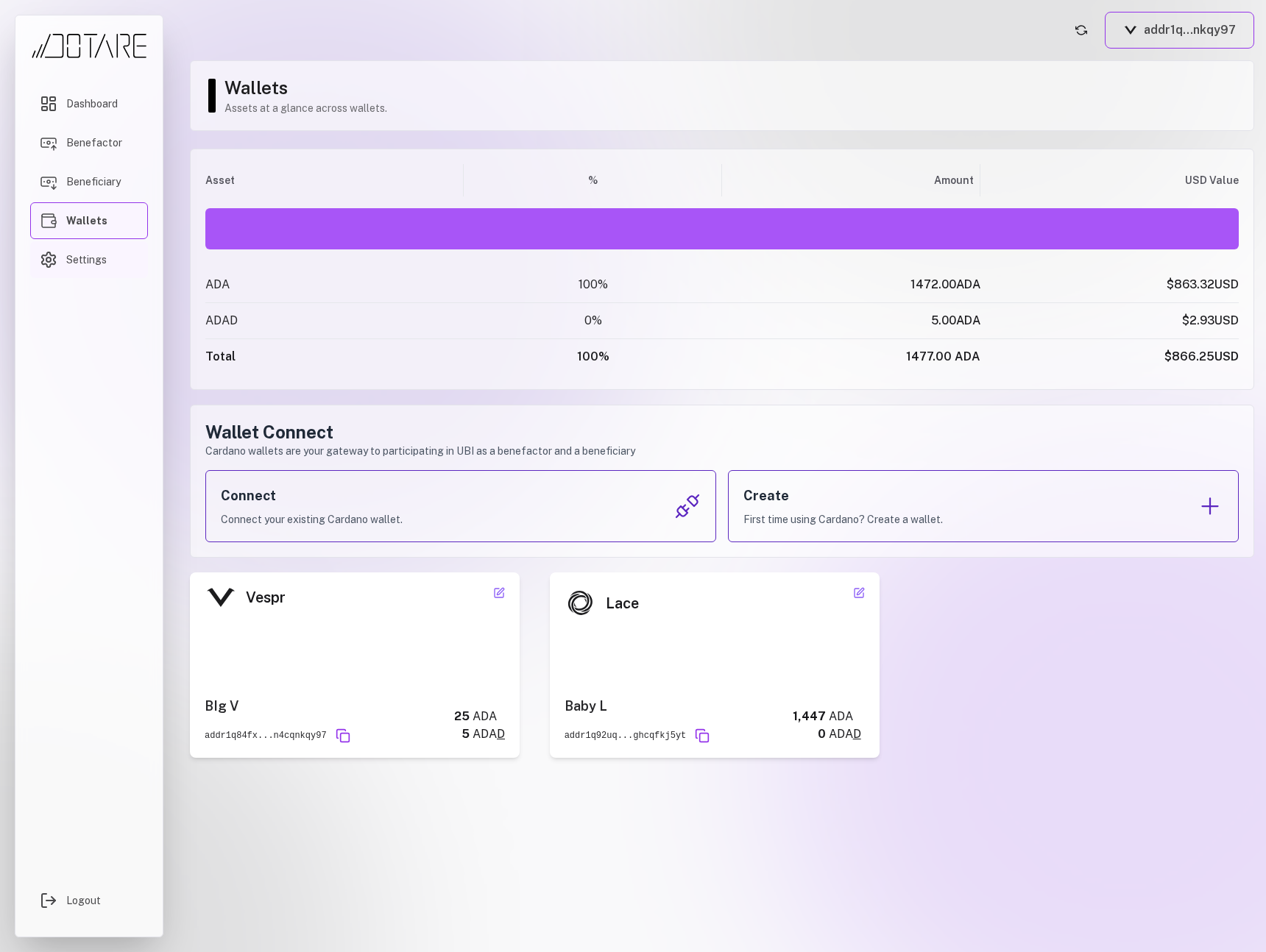
click at [85, 262] on span "Settings" at bounding box center [87, 260] width 41 height 15
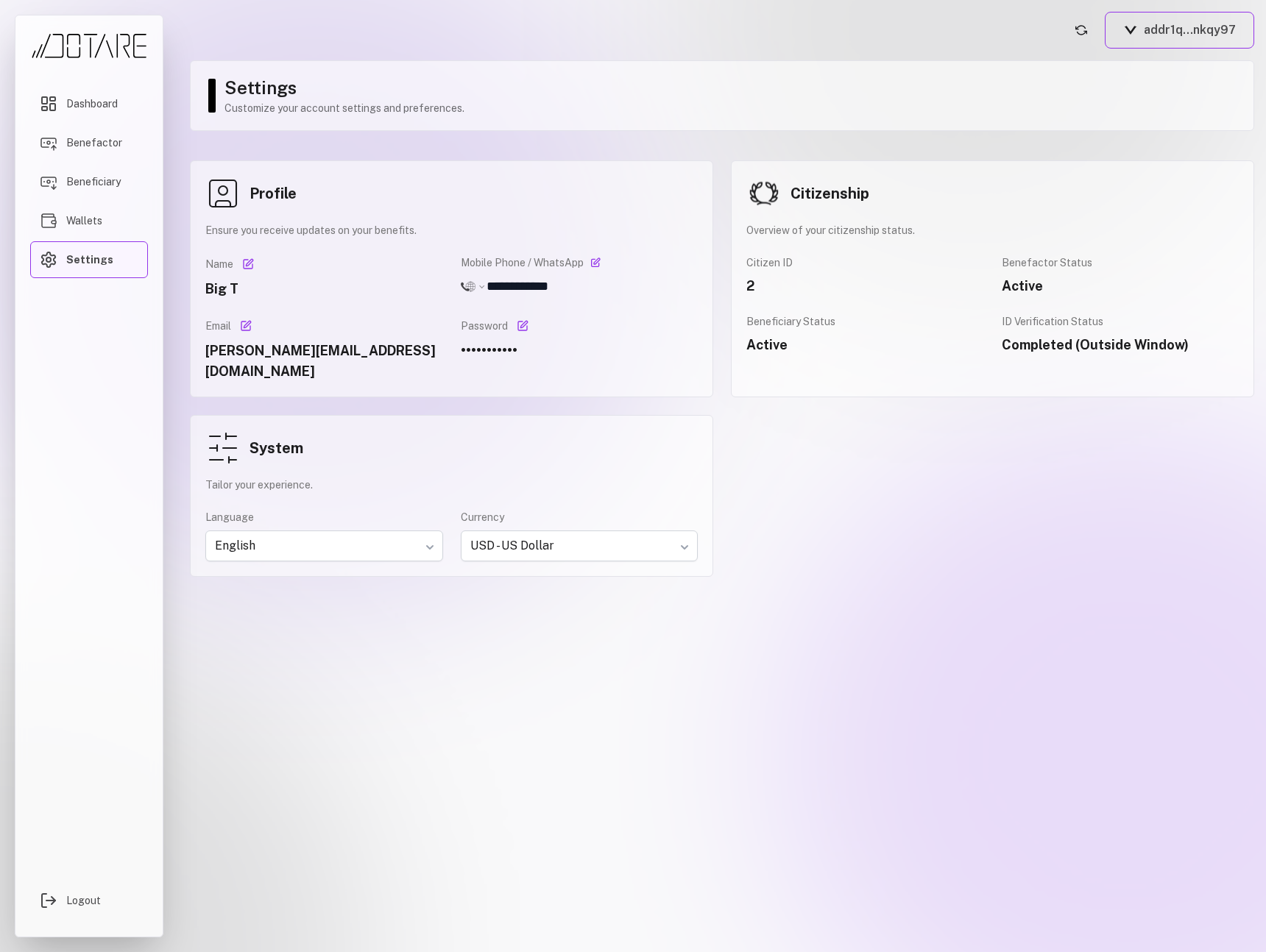
click at [92, 56] on img "Main menu" at bounding box center [89, 47] width 118 height 26
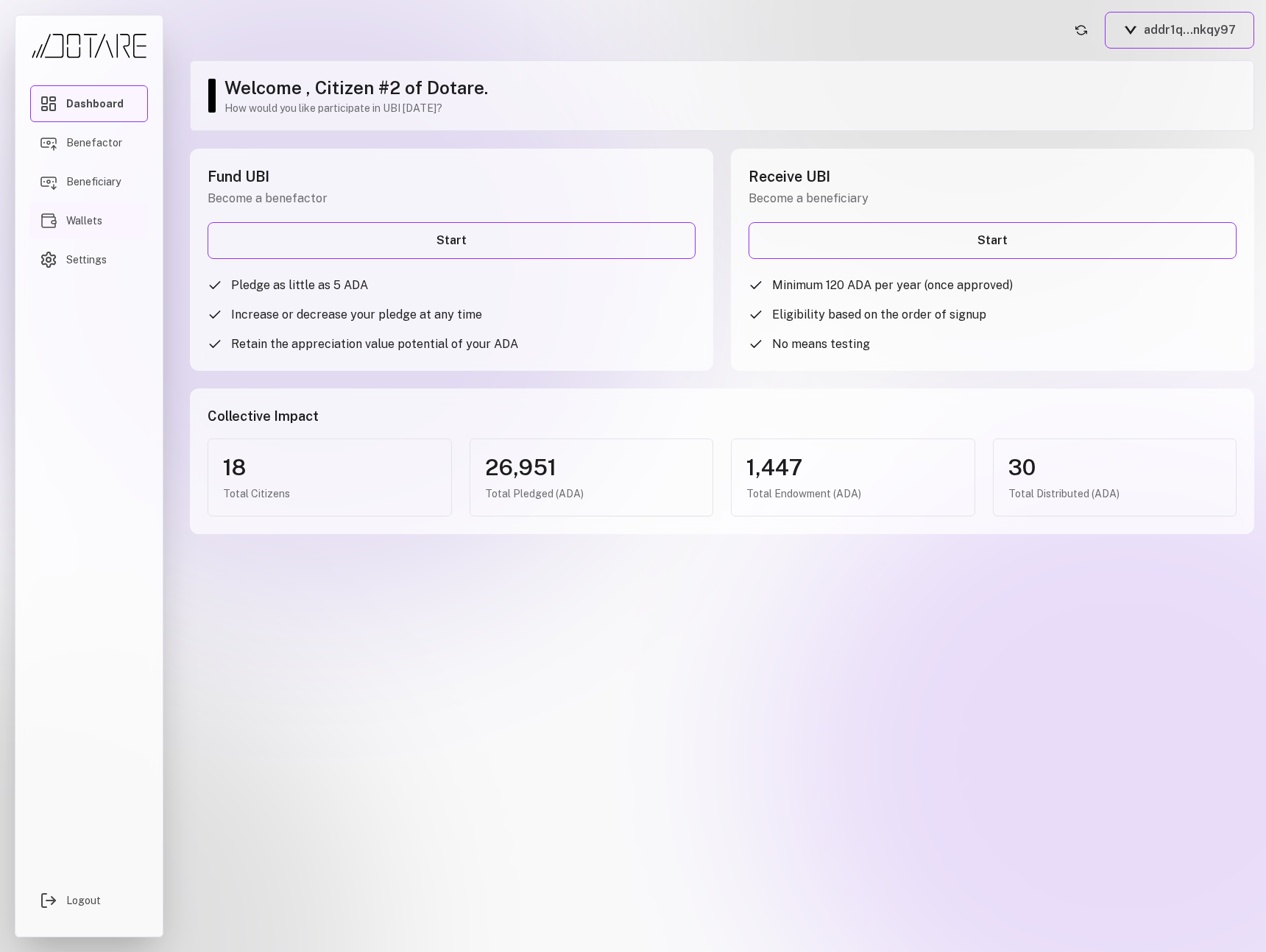
click at [95, 218] on span "Wallets" at bounding box center [84, 221] width 36 height 15
click at [74, 219] on span "Wallets" at bounding box center [84, 221] width 36 height 15
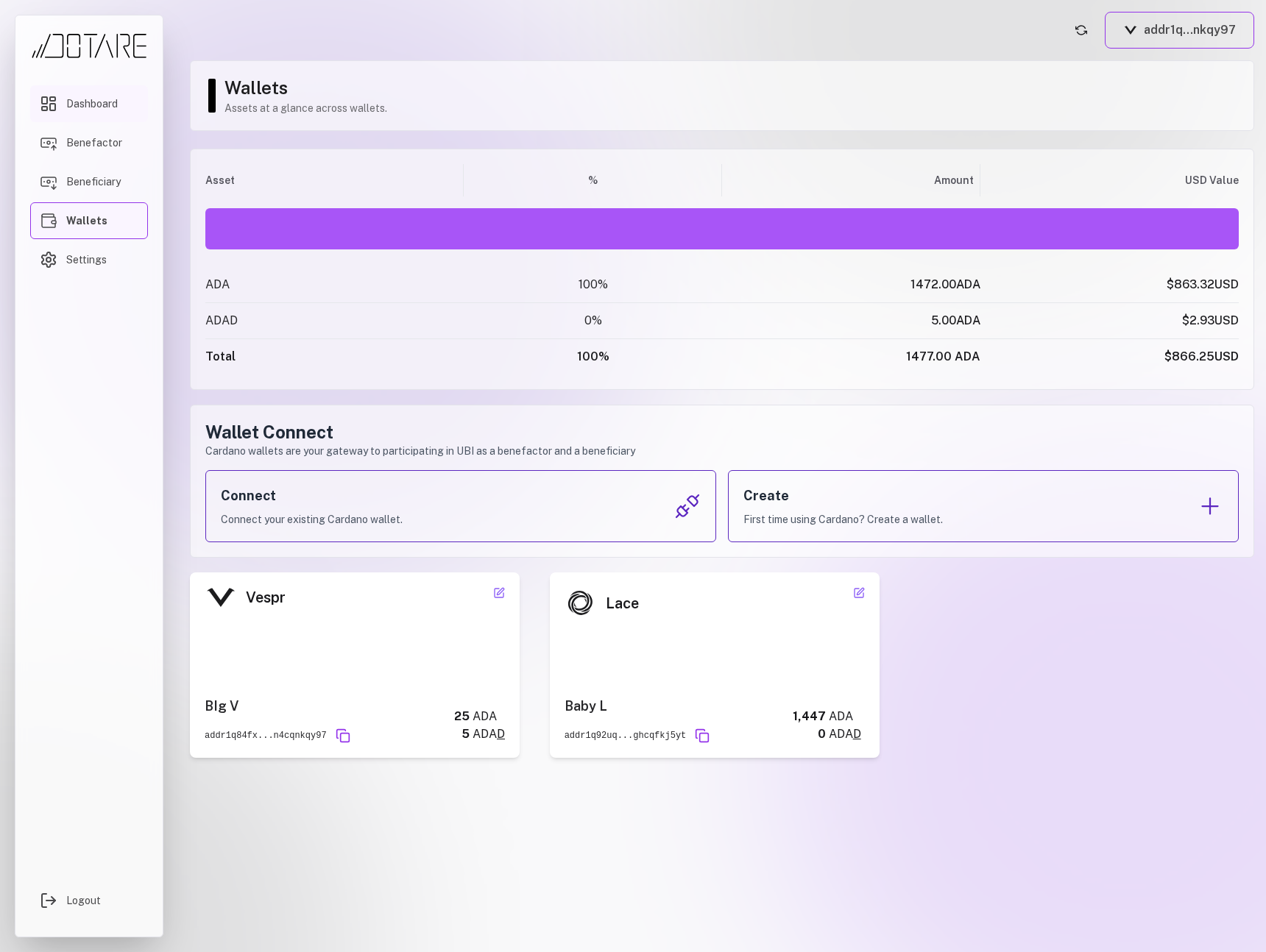
click at [123, 100] on link "Dashboard" at bounding box center [89, 103] width 118 height 37
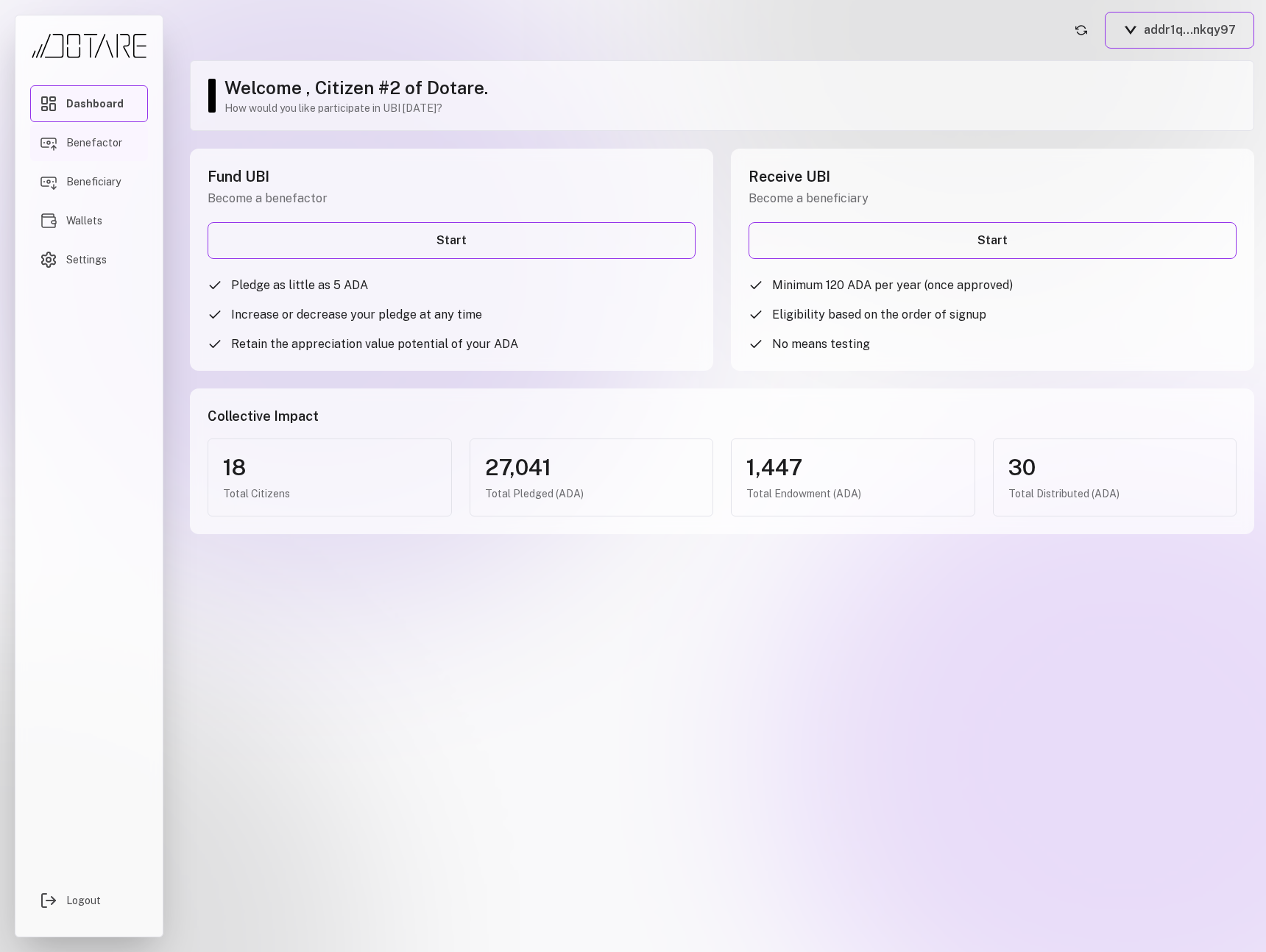
click at [114, 136] on span "Benefactor" at bounding box center [94, 143] width 56 height 15
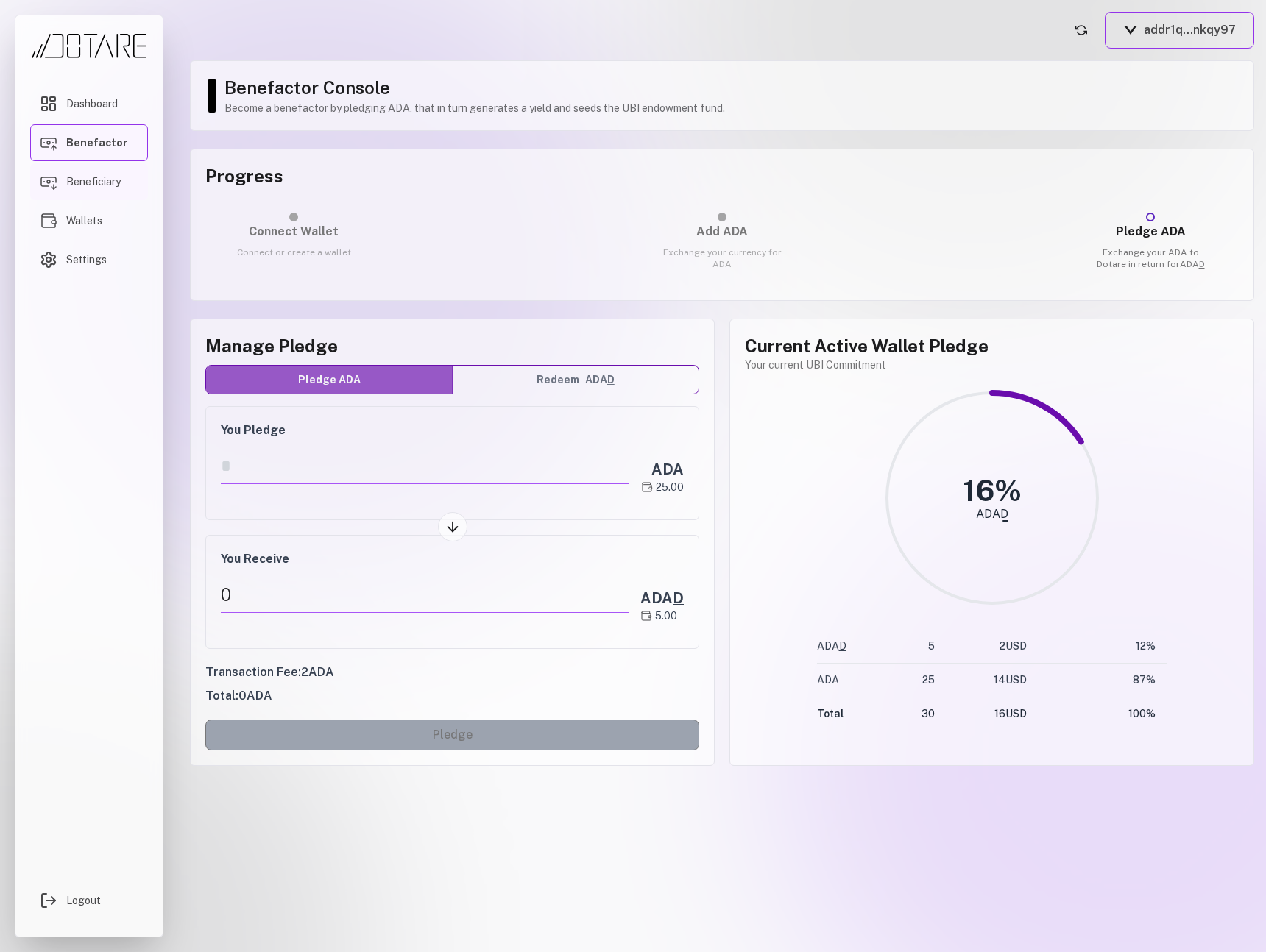
click at [88, 188] on span "Beneficiary" at bounding box center [93, 181] width 55 height 15
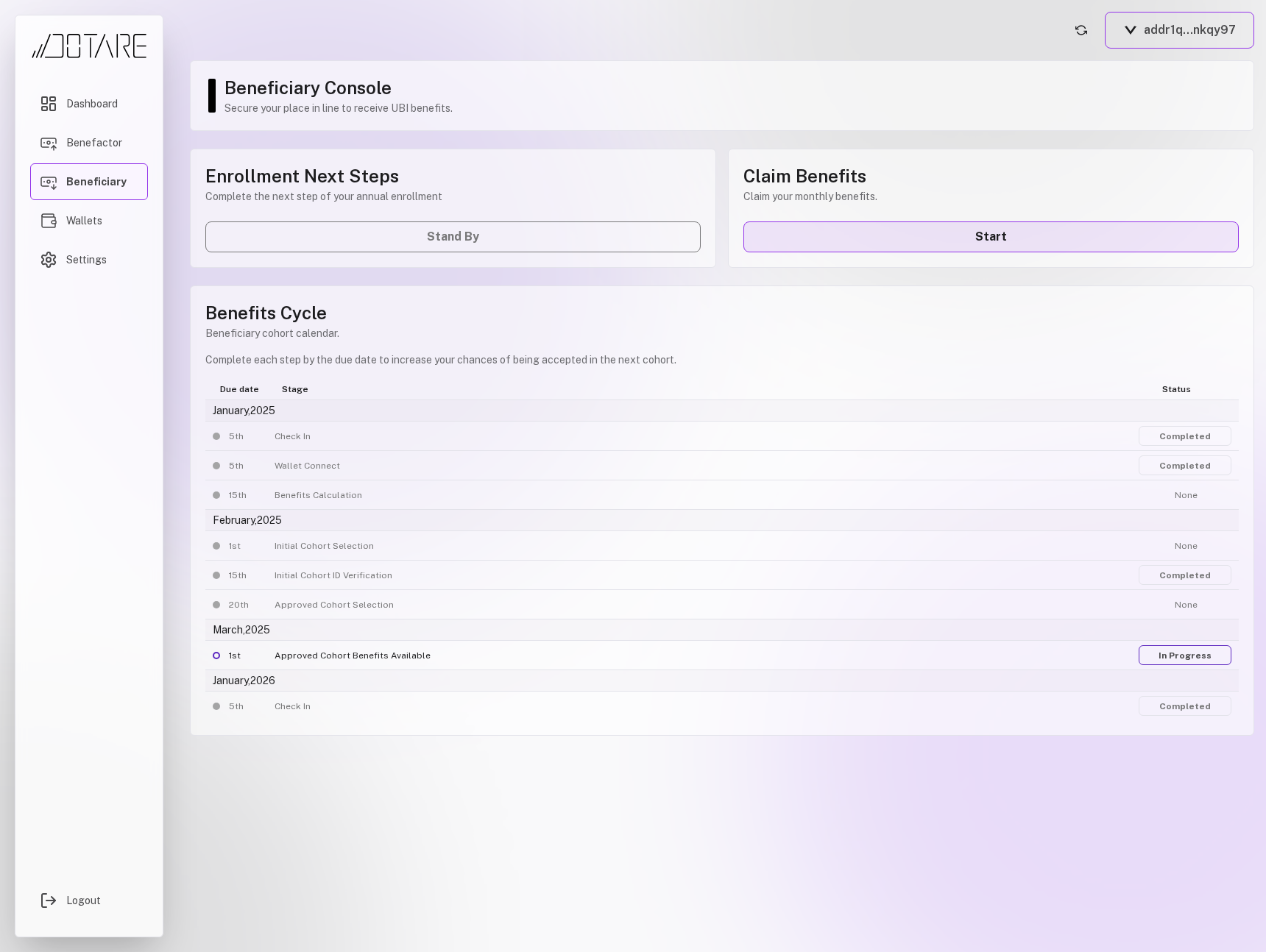
click at [859, 235] on link "Start" at bounding box center [991, 237] width 495 height 31
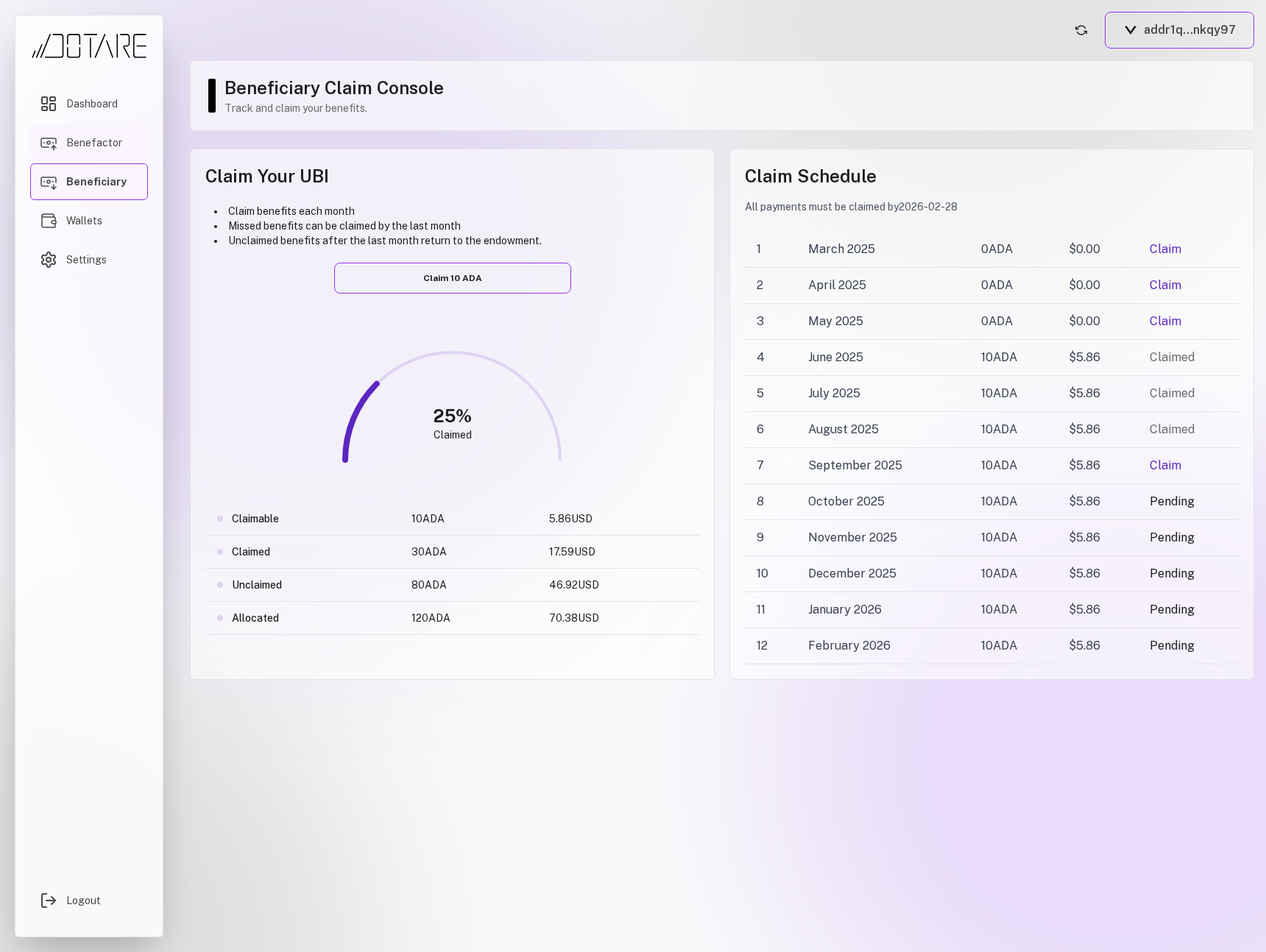
click at [114, 142] on span "Benefactor" at bounding box center [94, 143] width 56 height 15
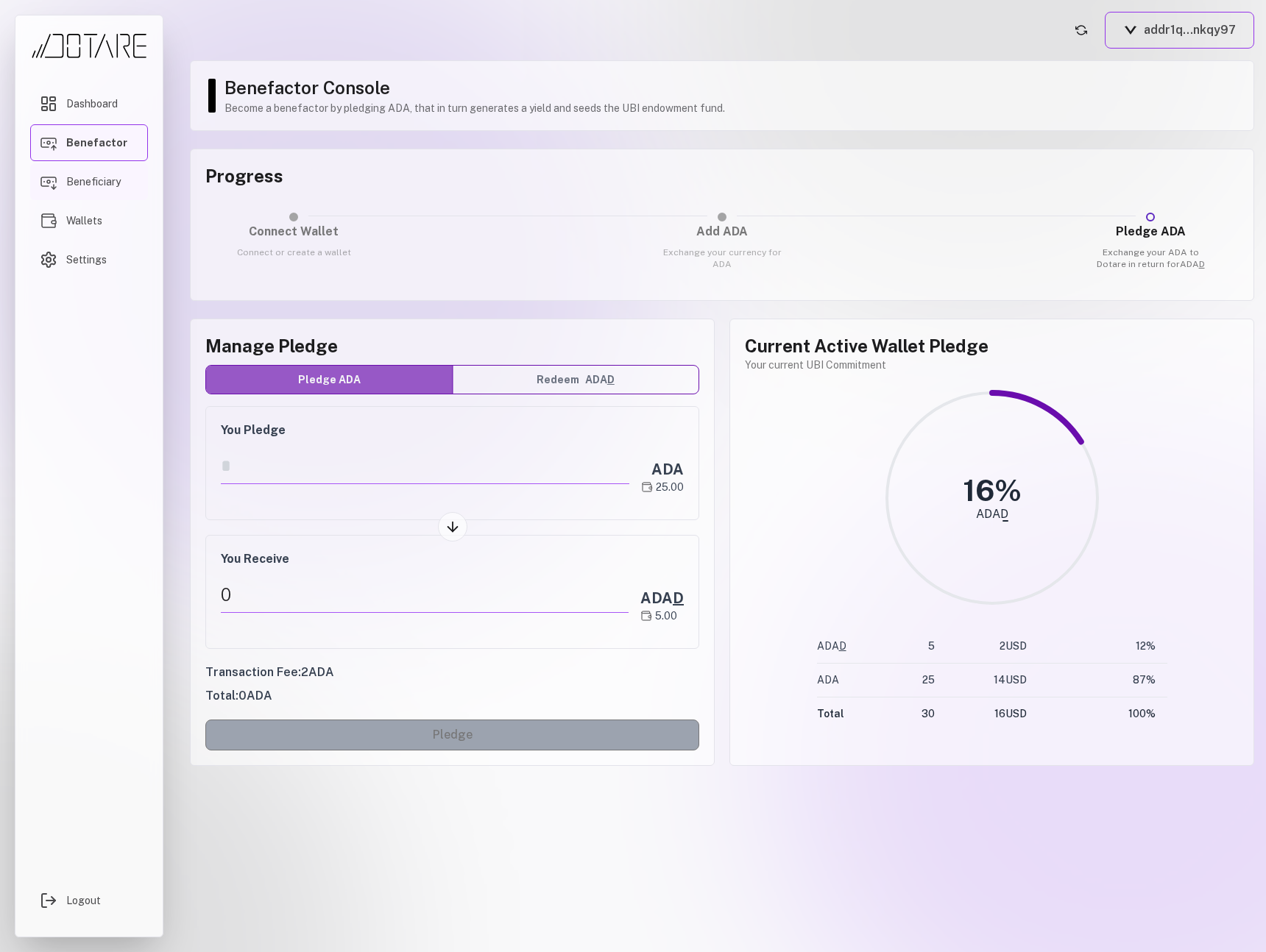
click at [92, 172] on link "Beneficiary" at bounding box center [89, 181] width 118 height 37
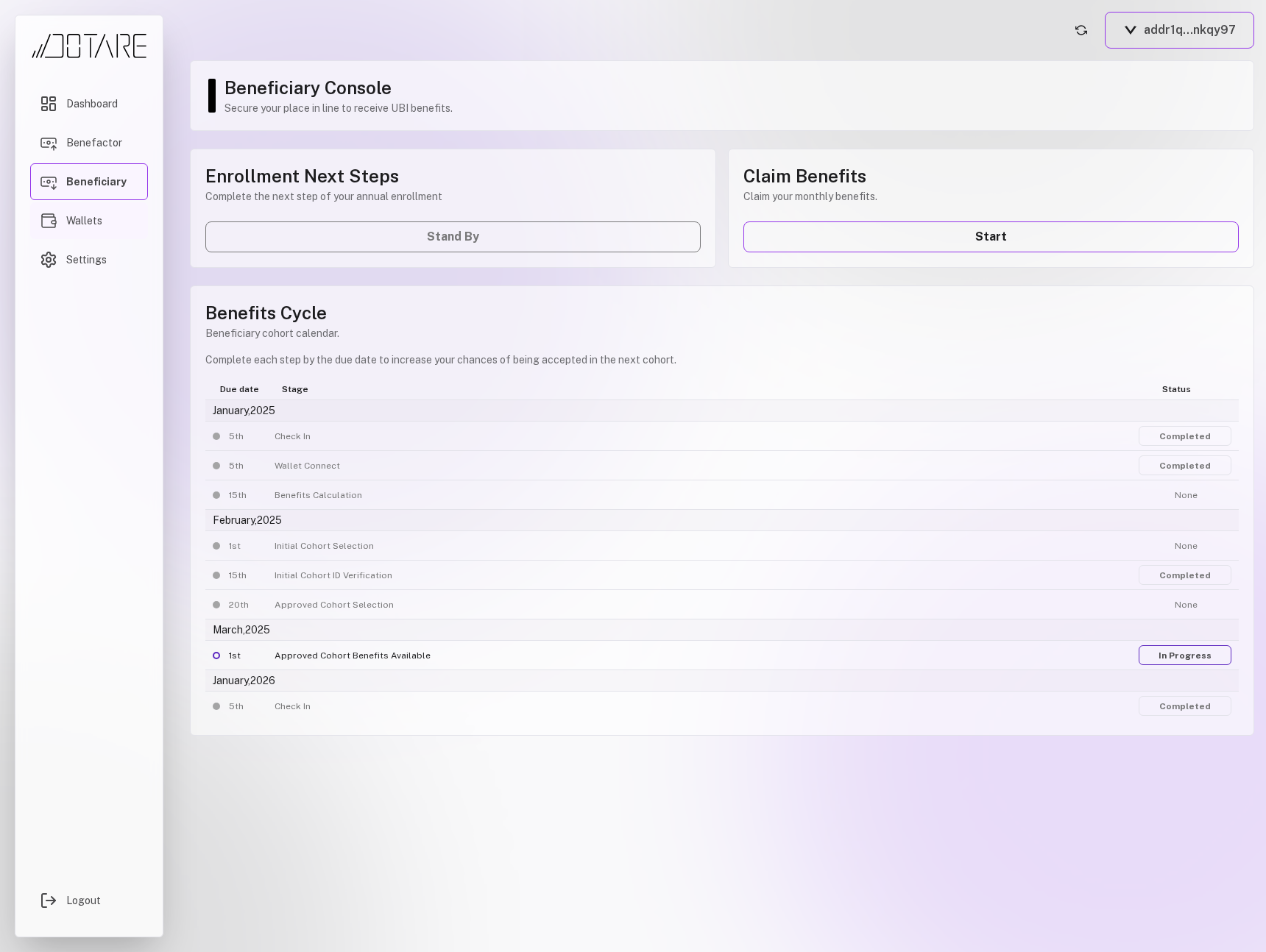
click at [92, 215] on span "Wallets" at bounding box center [84, 221] width 36 height 15
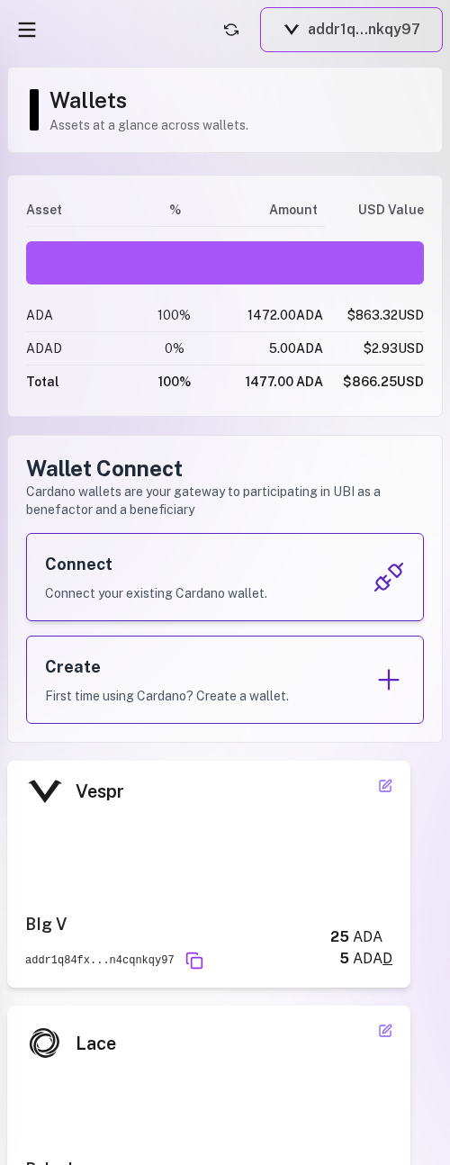
click at [189, 583] on div "Connect Connect your existing Cardano wallet." at bounding box center [156, 577] width 222 height 50
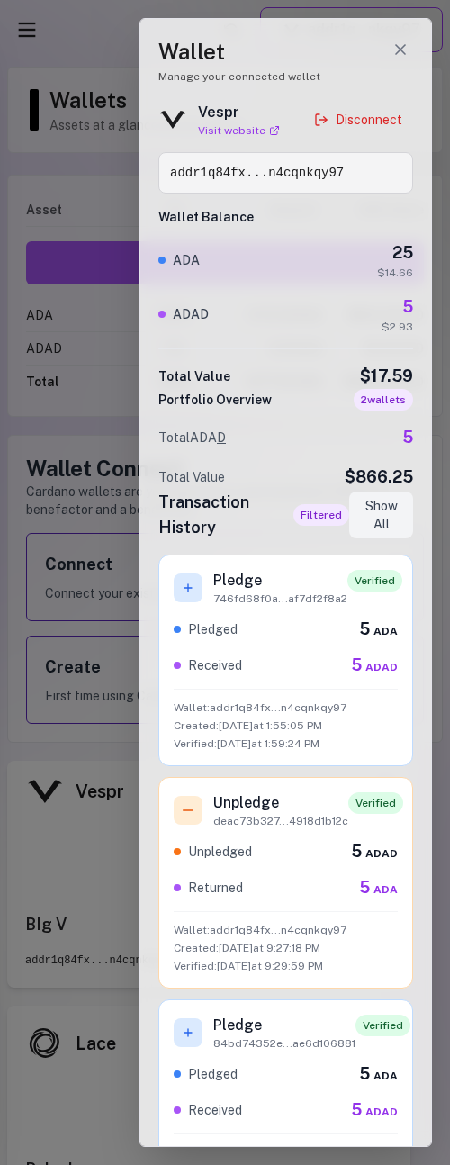
click at [117, 574] on div at bounding box center [225, 582] width 450 height 1165
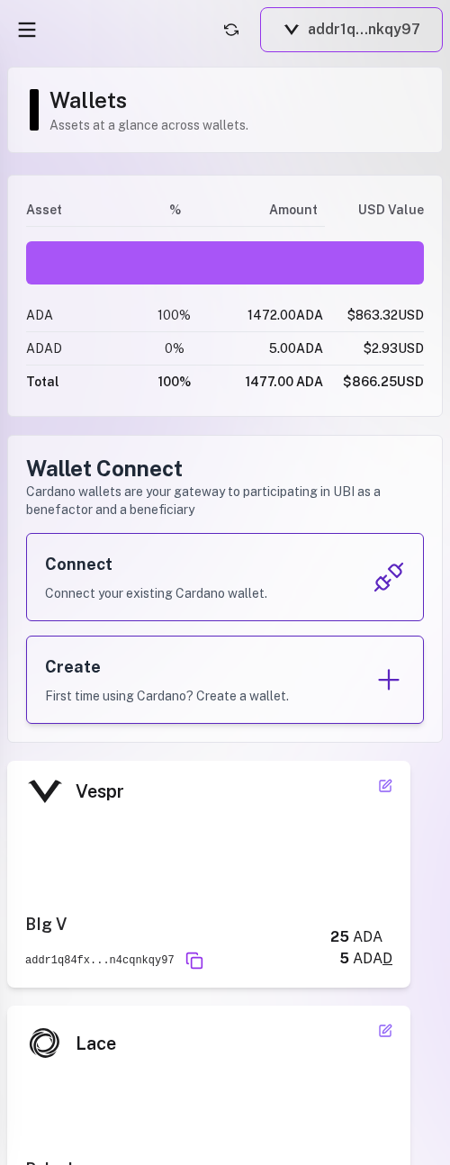
click at [131, 661] on h3 "Create" at bounding box center [167, 667] width 244 height 25
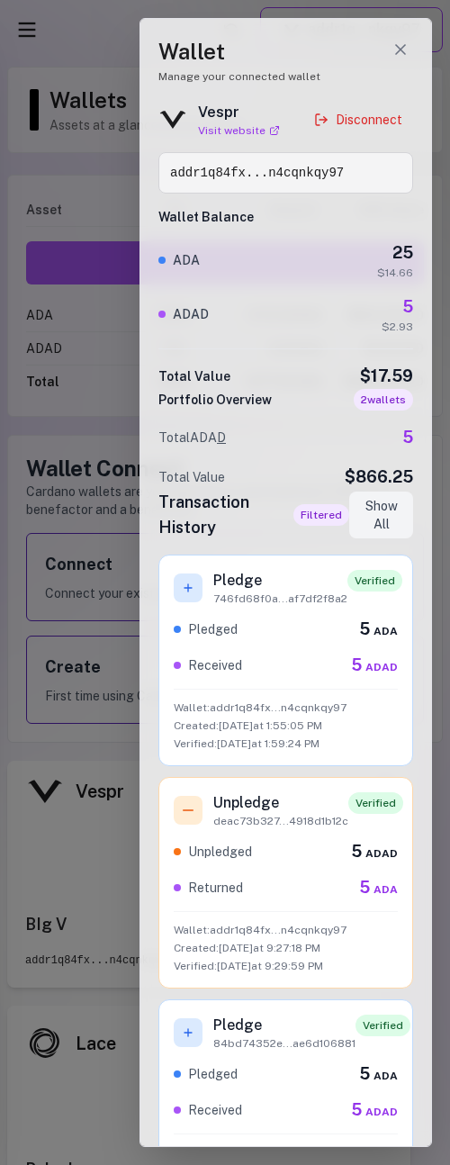
click at [101, 661] on div at bounding box center [225, 582] width 450 height 1165
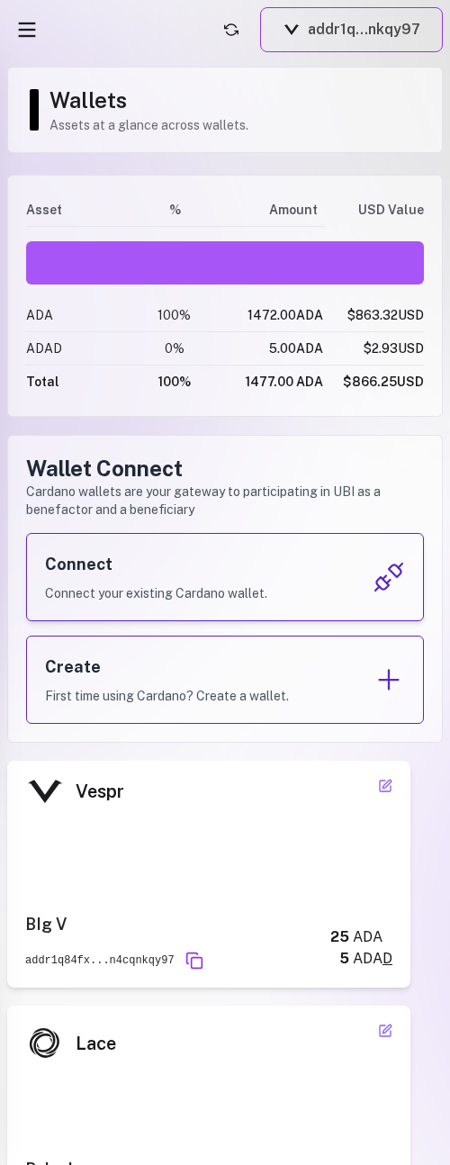
click at [129, 609] on div "Connect Connect your existing Cardano wallet." at bounding box center [225, 577] width 398 height 88
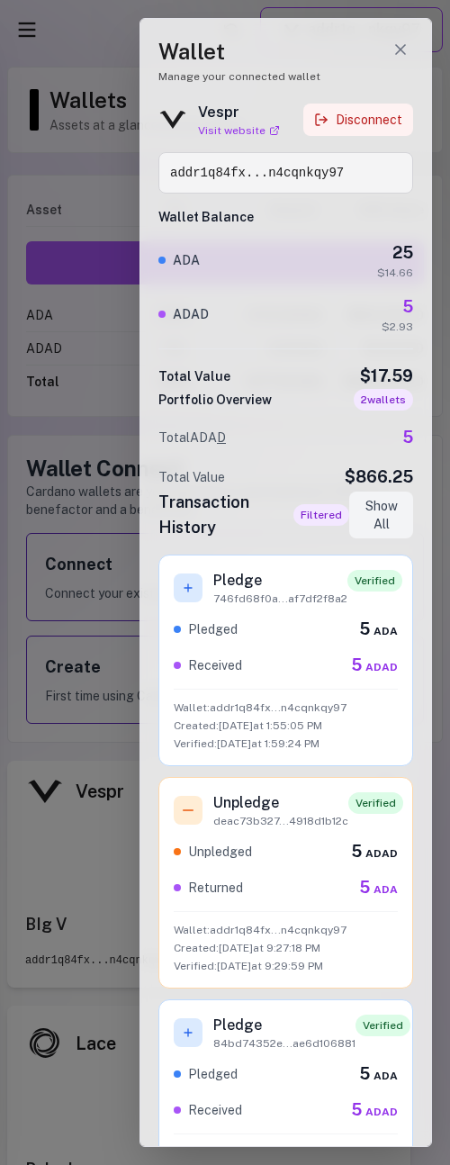
click at [357, 120] on button "Disconnect" at bounding box center [358, 120] width 110 height 32
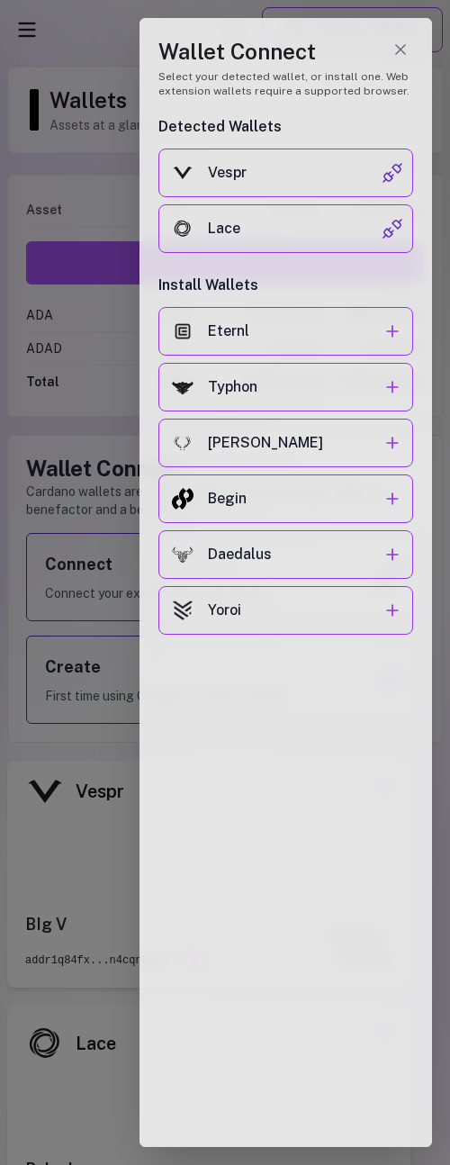
click at [27, 529] on div at bounding box center [225, 582] width 450 height 1165
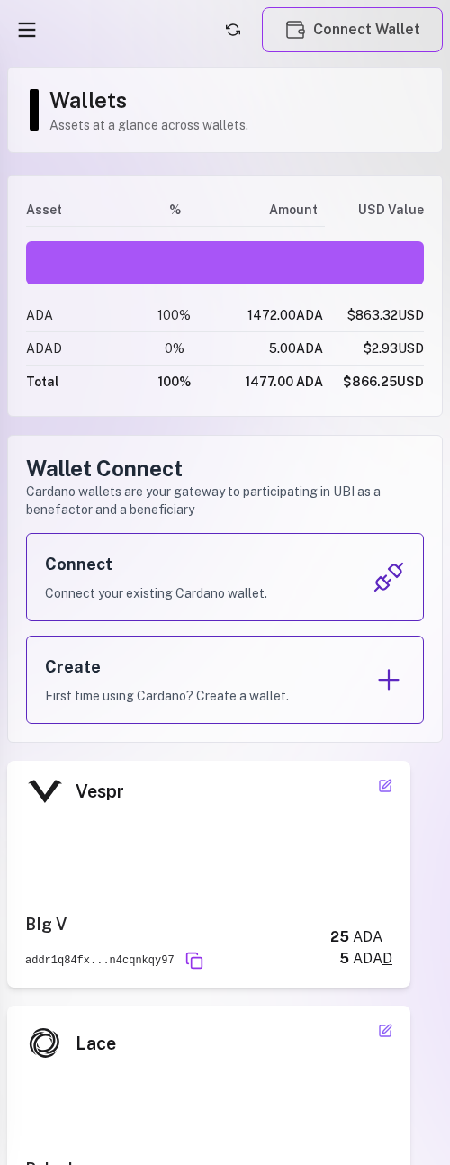
drag, startPoint x: 27, startPoint y: 418, endPoint x: 16, endPoint y: 424, distance: 12.5
click at [27, 419] on div "Asset % Amount USD Value ADA 100 % 1472.00 ADA $863.32 USD ADAD 0 % 5.00 ADA $2…" at bounding box center [225, 704] width 436 height 1058
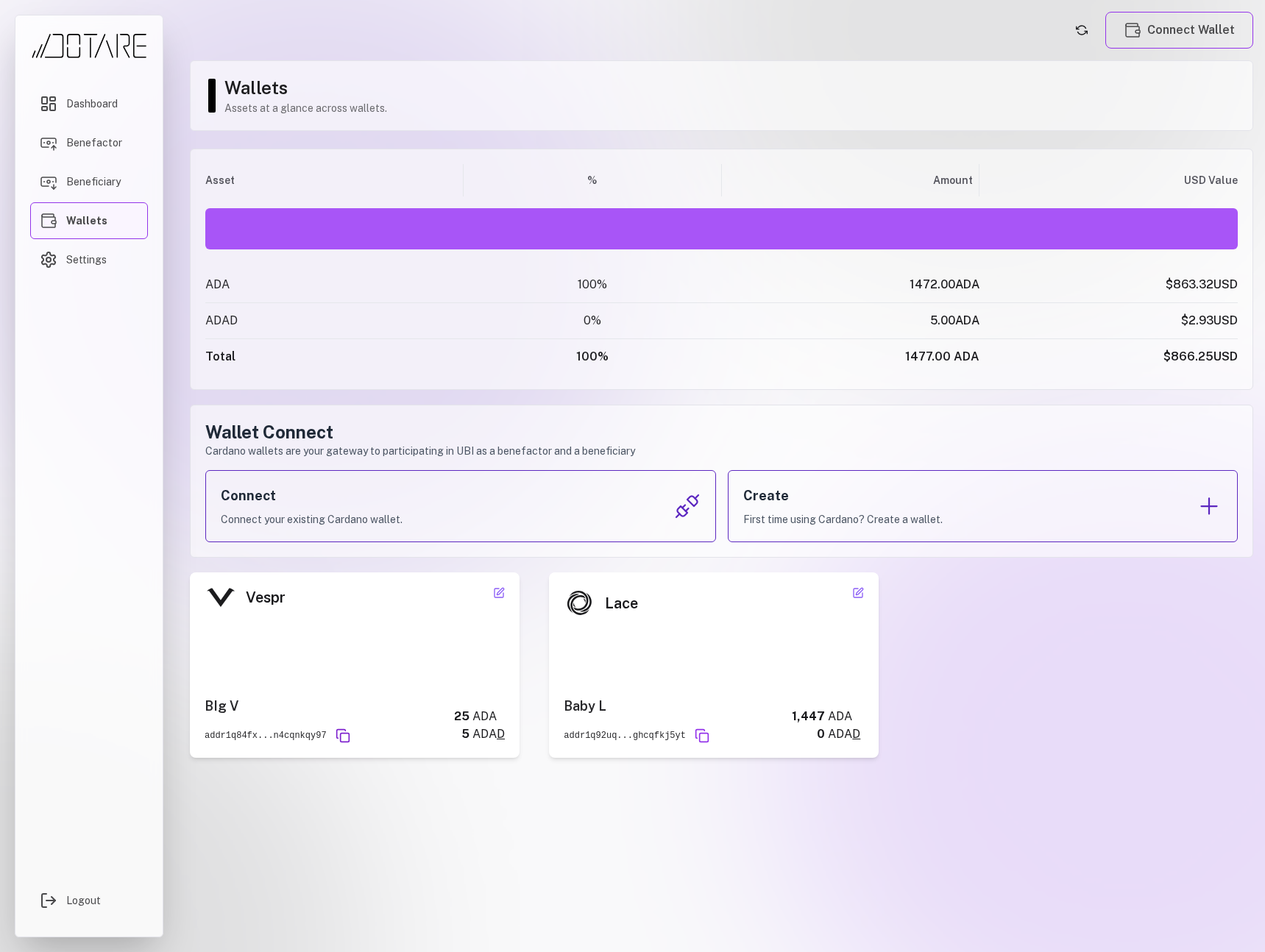
click at [346, 728] on icon "Copy address" at bounding box center [343, 735] width 15 height 15
click at [1235, 29] on icon "close" at bounding box center [1239, 26] width 11 height 11
click at [705, 735] on icon "Copy address" at bounding box center [702, 735] width 15 height 15
